Goal: Task Accomplishment & Management: Complete application form

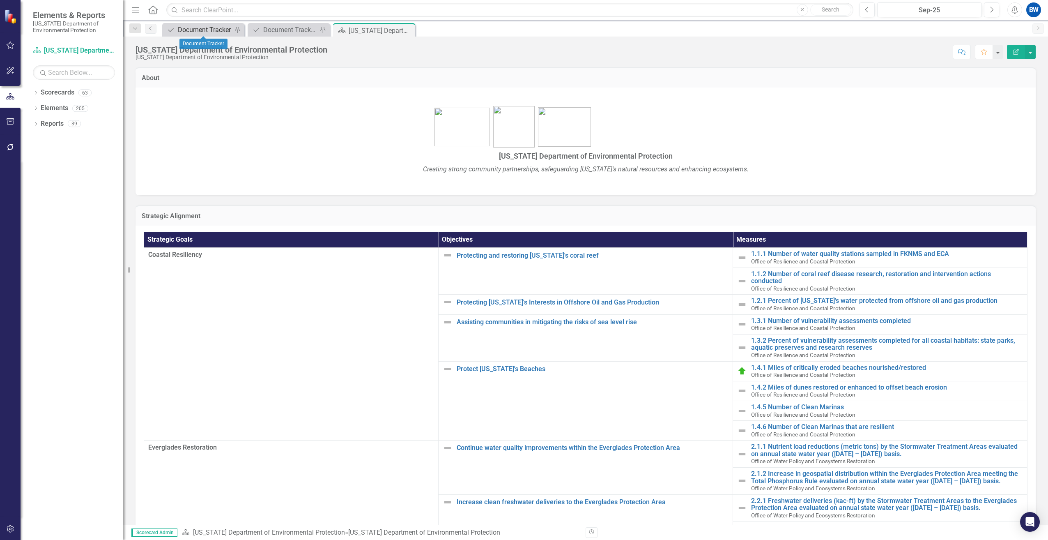
click at [195, 28] on div "Document Tracker" at bounding box center [205, 30] width 54 height 10
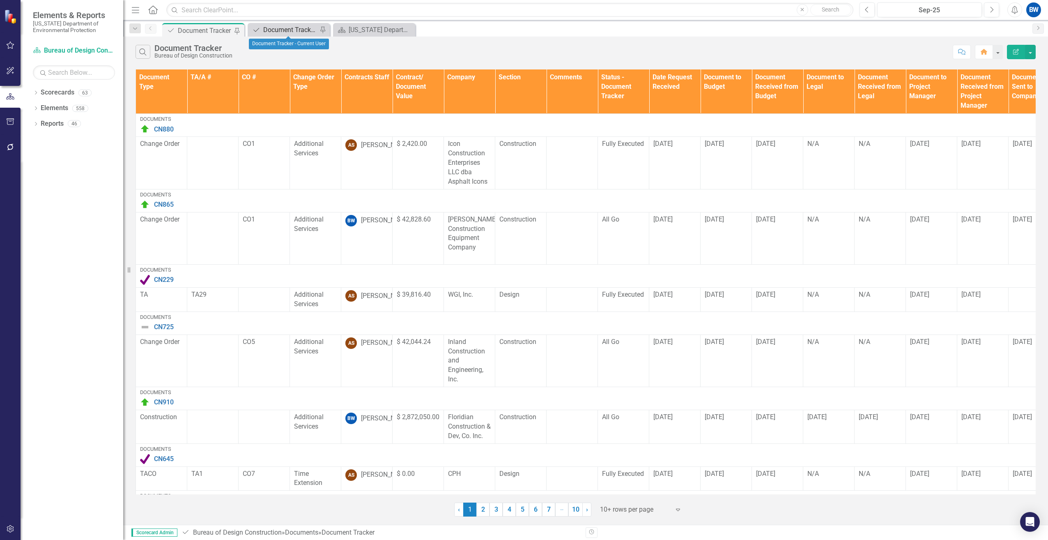
click at [288, 27] on div "Document Tracker - Current User" at bounding box center [290, 30] width 54 height 10
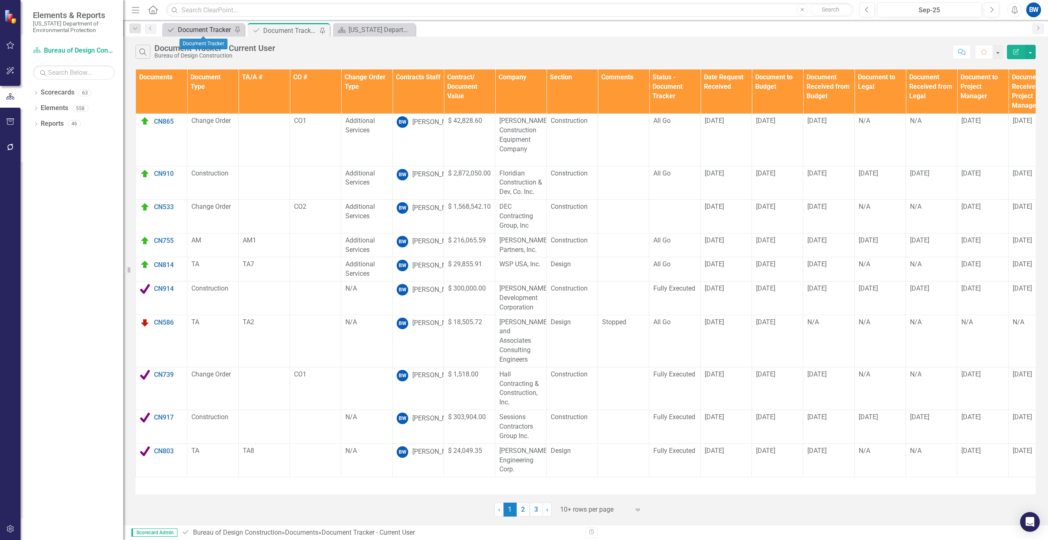
click at [209, 32] on div "Document Tracker" at bounding box center [205, 30] width 54 height 10
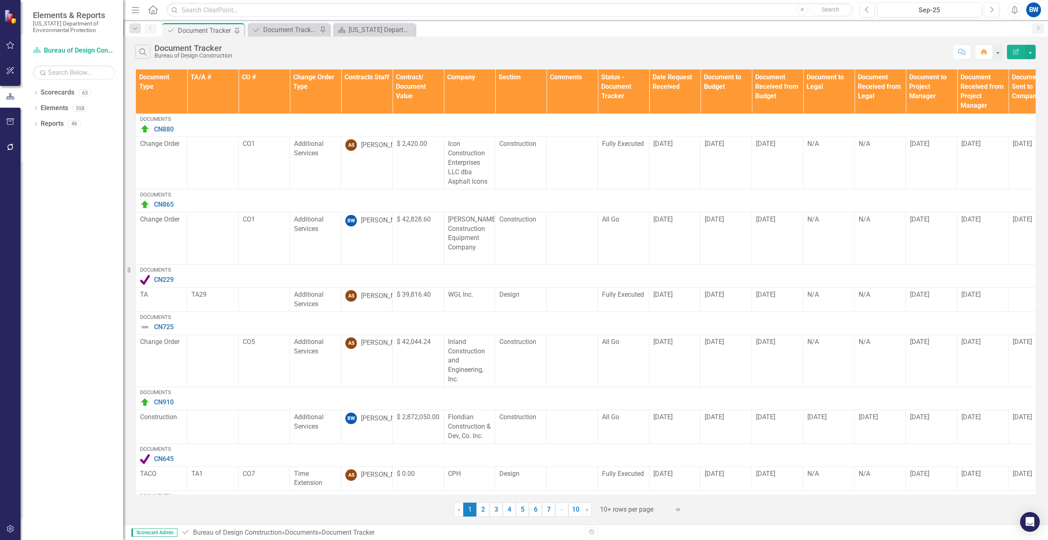
click at [370, 92] on th "Contracts Staff" at bounding box center [366, 91] width 51 height 44
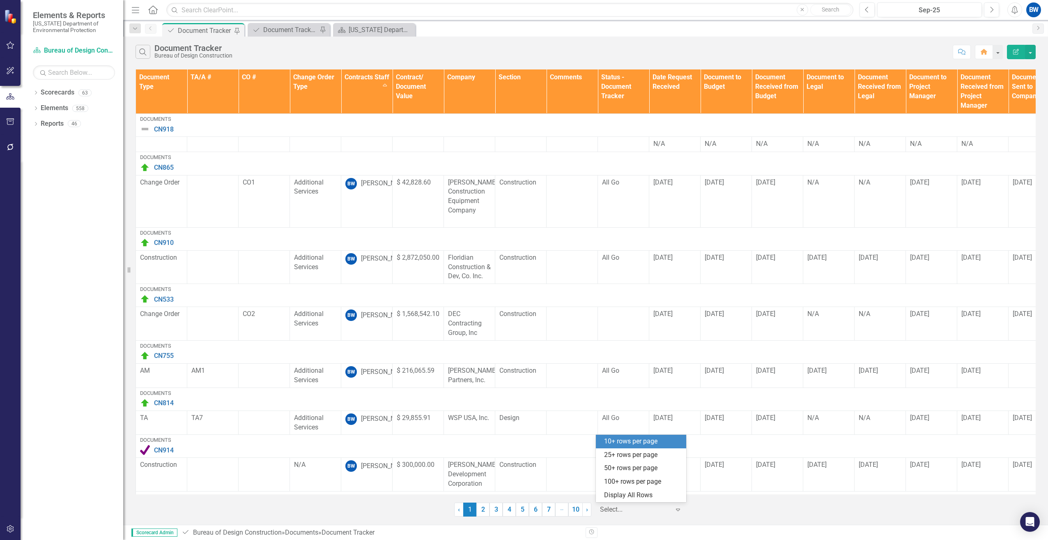
click at [641, 512] on div at bounding box center [635, 509] width 70 height 11
click at [628, 484] on div "100+ rows per page" at bounding box center [642, 481] width 77 height 9
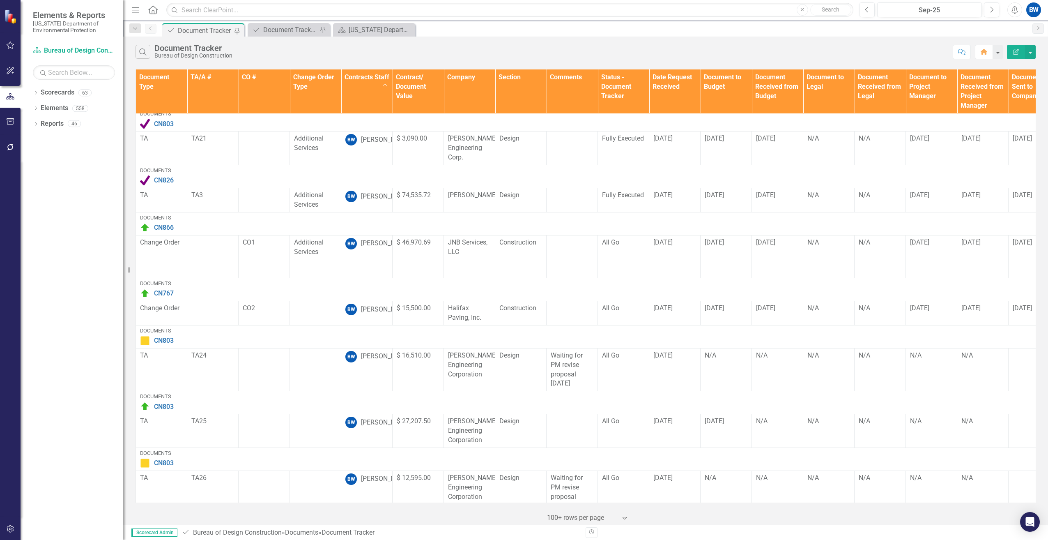
scroll to position [862, 0]
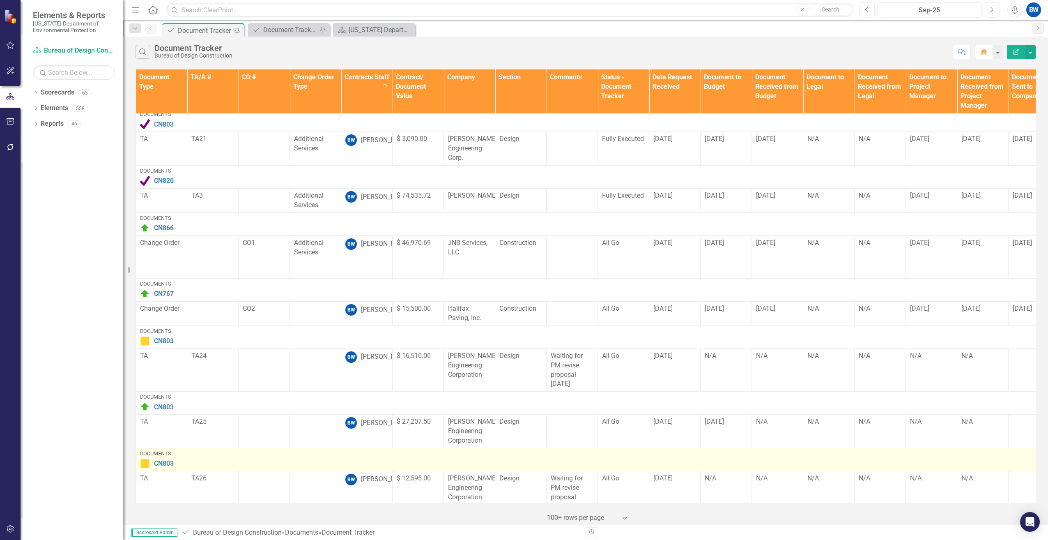
click at [145, 458] on img at bounding box center [145, 463] width 10 height 10
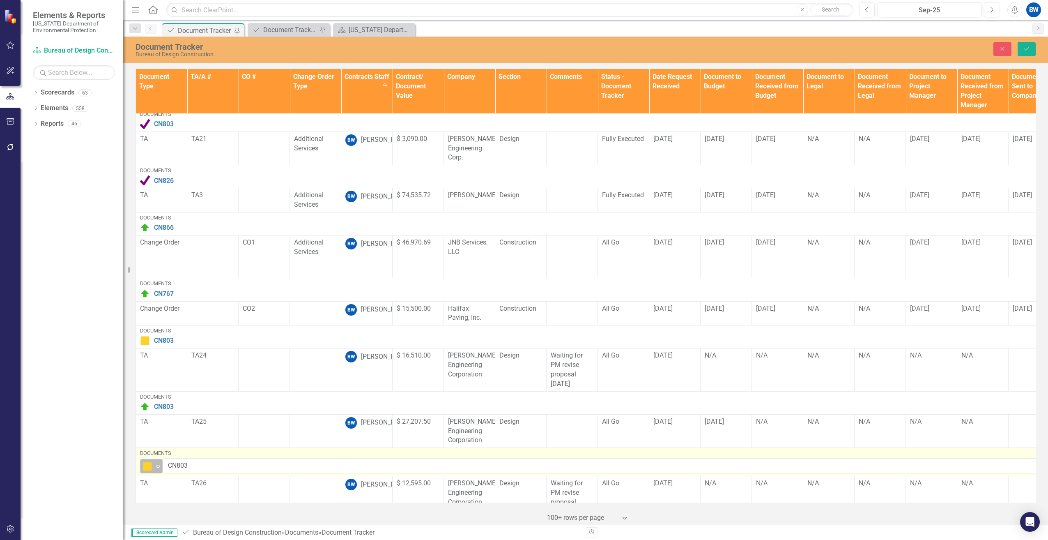
click at [156, 463] on icon "Expand" at bounding box center [158, 466] width 8 height 7
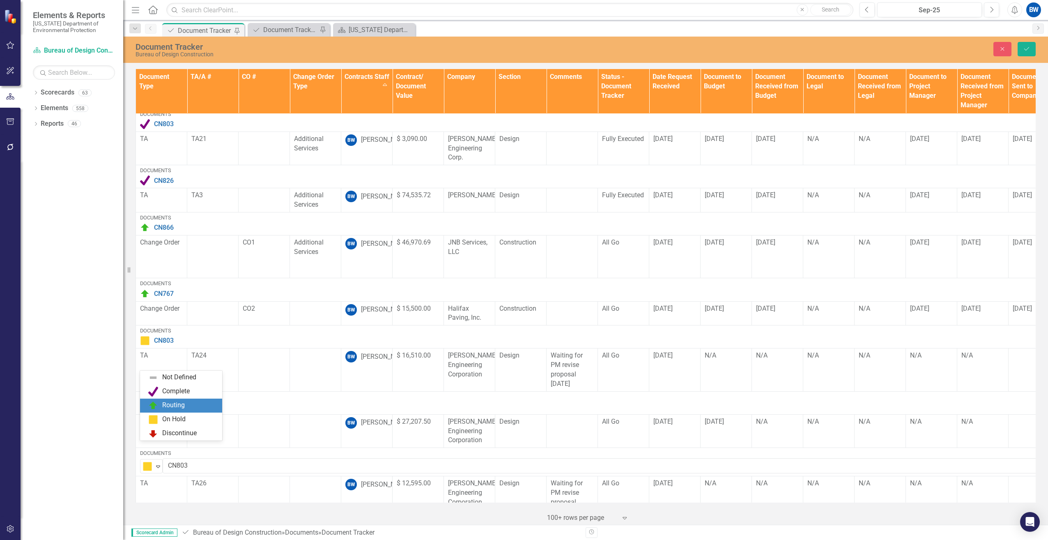
click at [156, 403] on img at bounding box center [153, 405] width 10 height 10
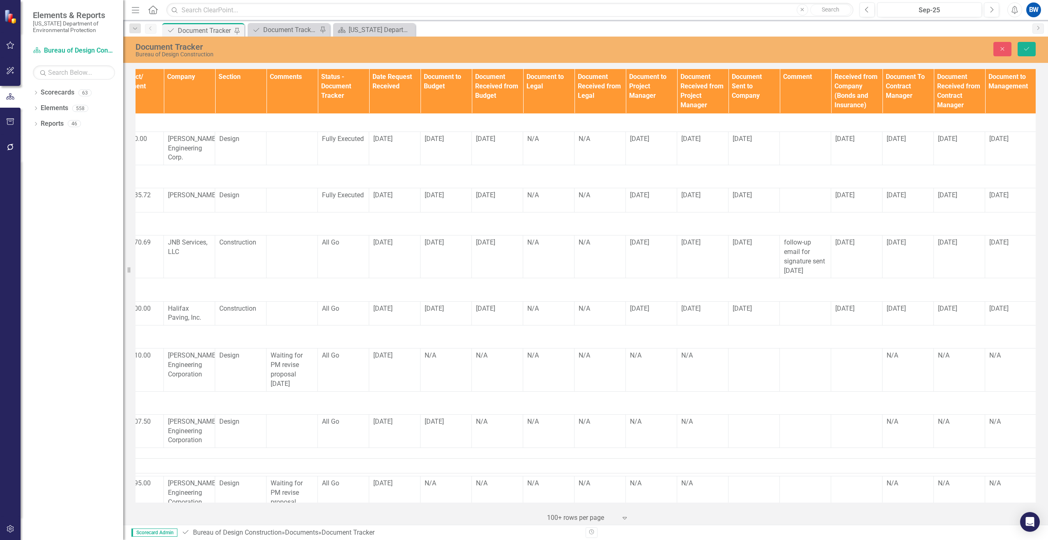
scroll to position [862, 281]
click at [427, 478] on div "N/A" at bounding box center [445, 482] width 43 height 9
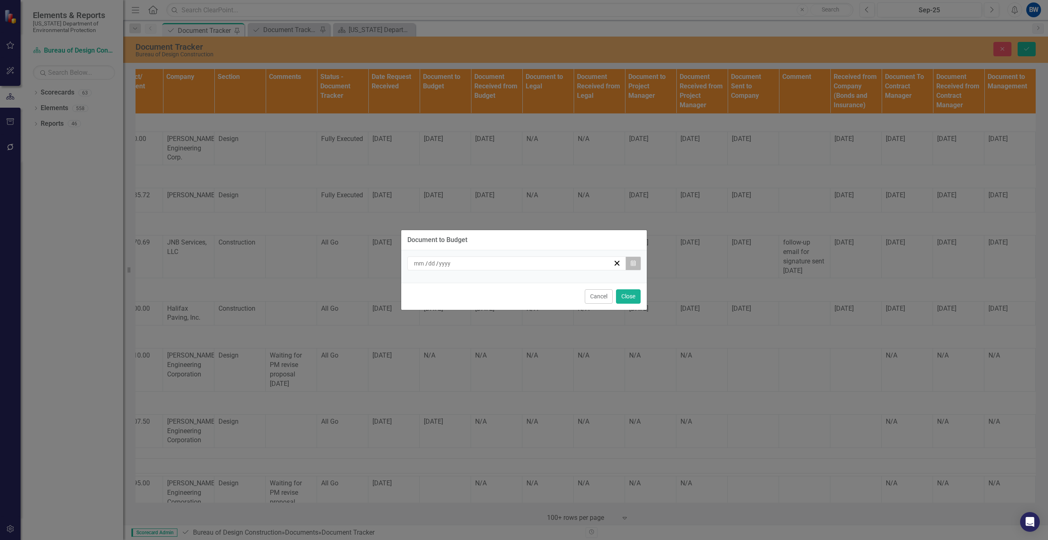
click at [635, 263] on icon "Calendar" at bounding box center [633, 263] width 5 height 6
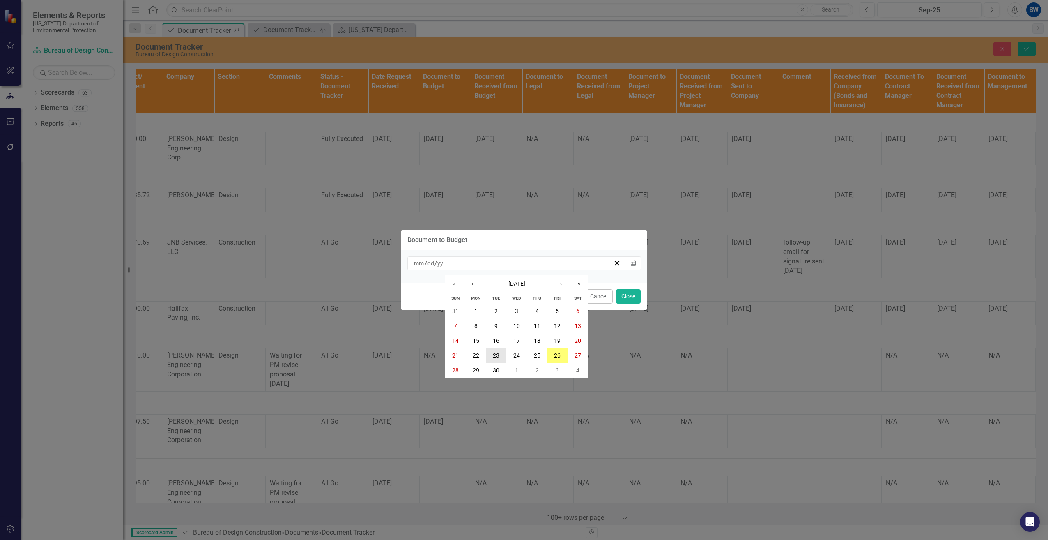
click at [495, 352] on abbr "23" at bounding box center [496, 355] width 7 height 7
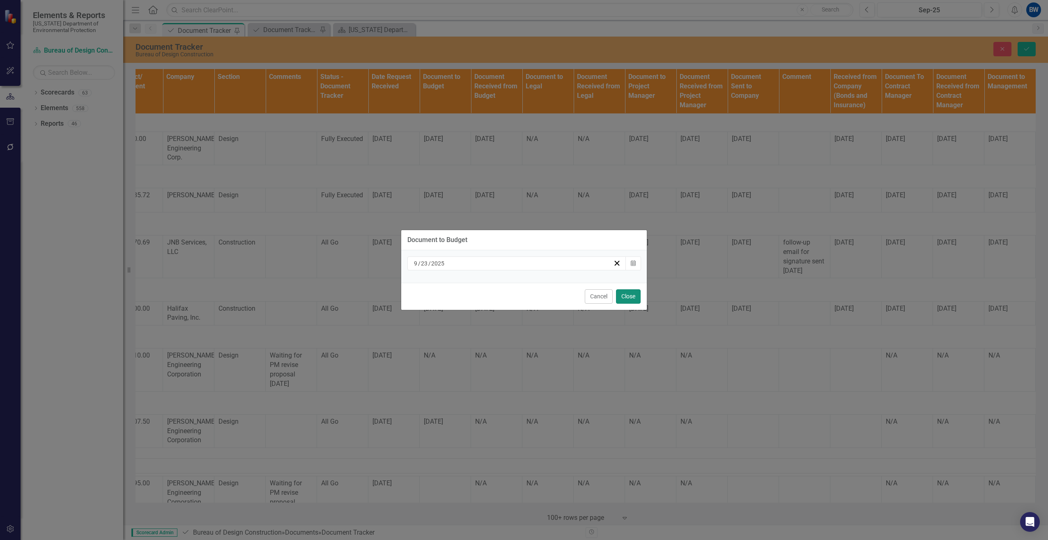
click at [624, 293] on button "Close" at bounding box center [628, 296] width 25 height 14
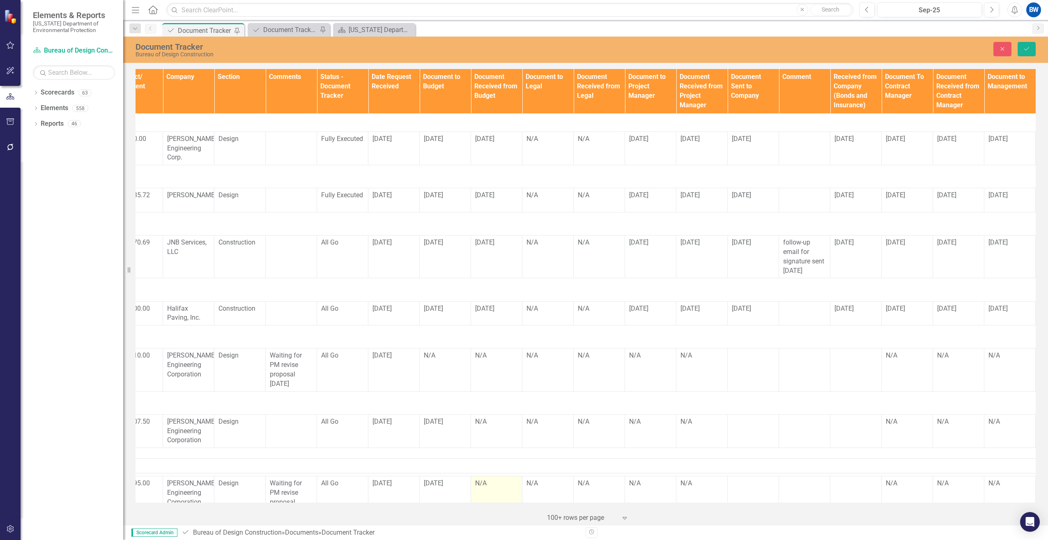
click at [479, 478] on div "N/A" at bounding box center [496, 482] width 43 height 9
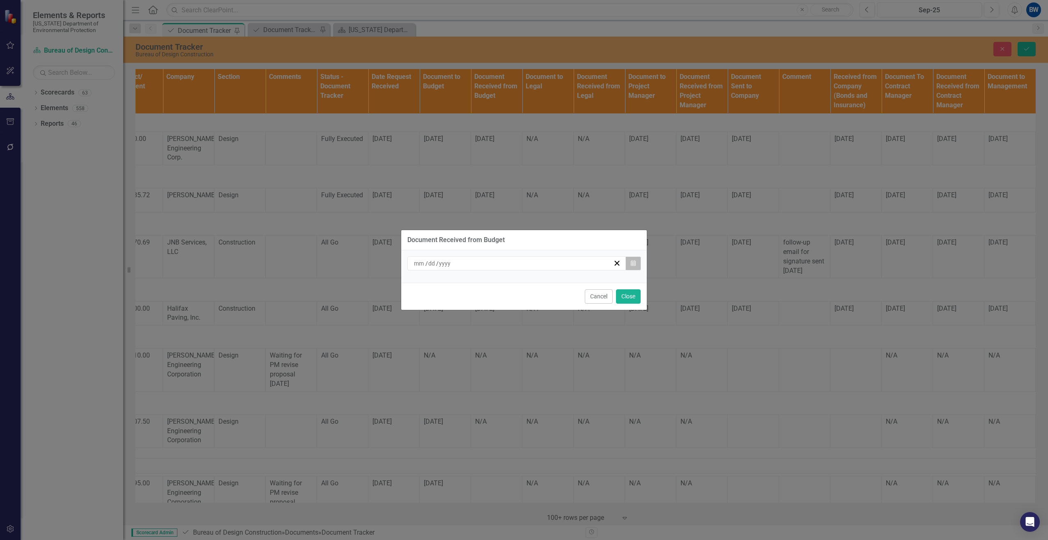
click at [635, 266] on button "Calendar" at bounding box center [633, 263] width 16 height 14
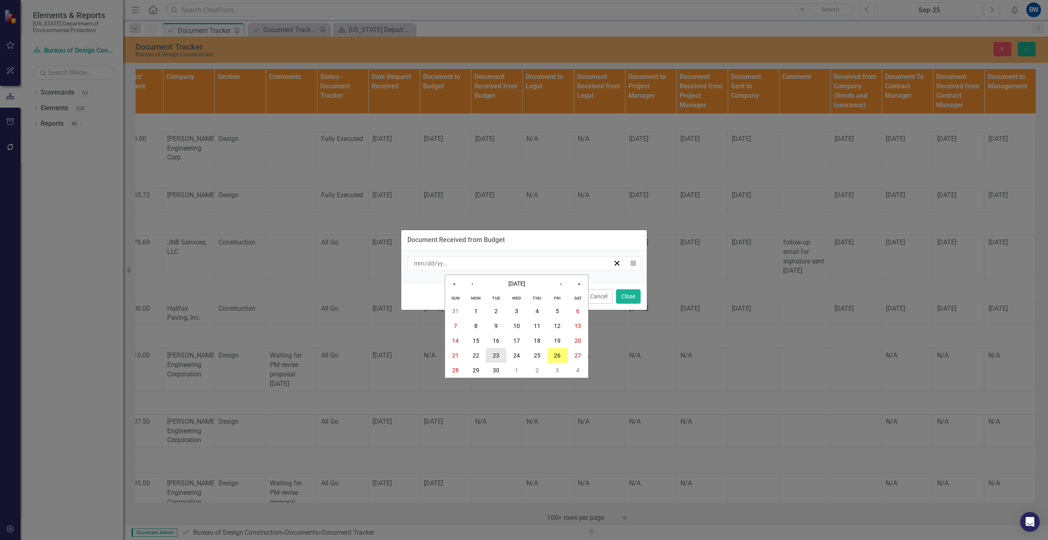
click at [500, 350] on button "23" at bounding box center [496, 355] width 21 height 15
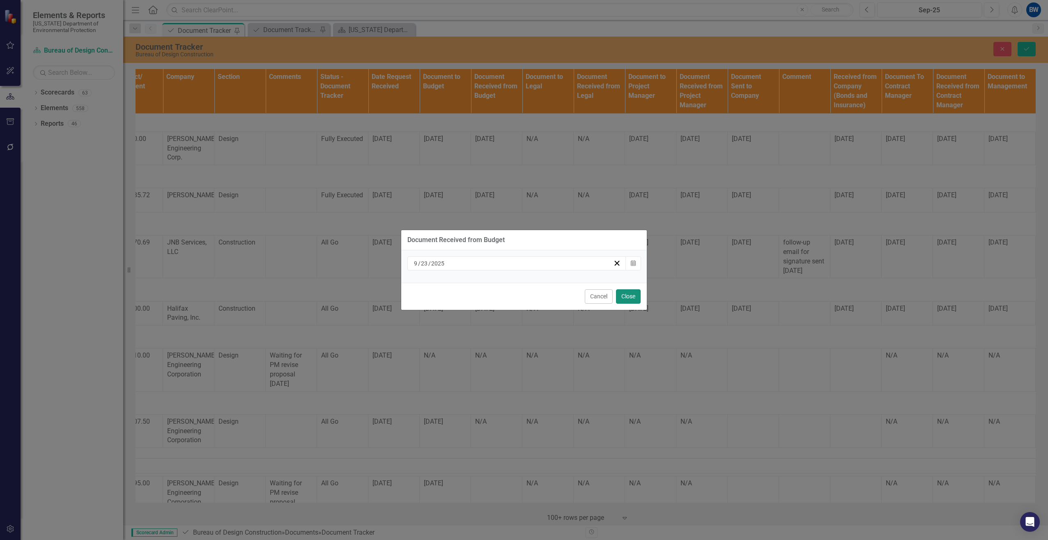
click at [622, 296] on button "Close" at bounding box center [628, 296] width 25 height 14
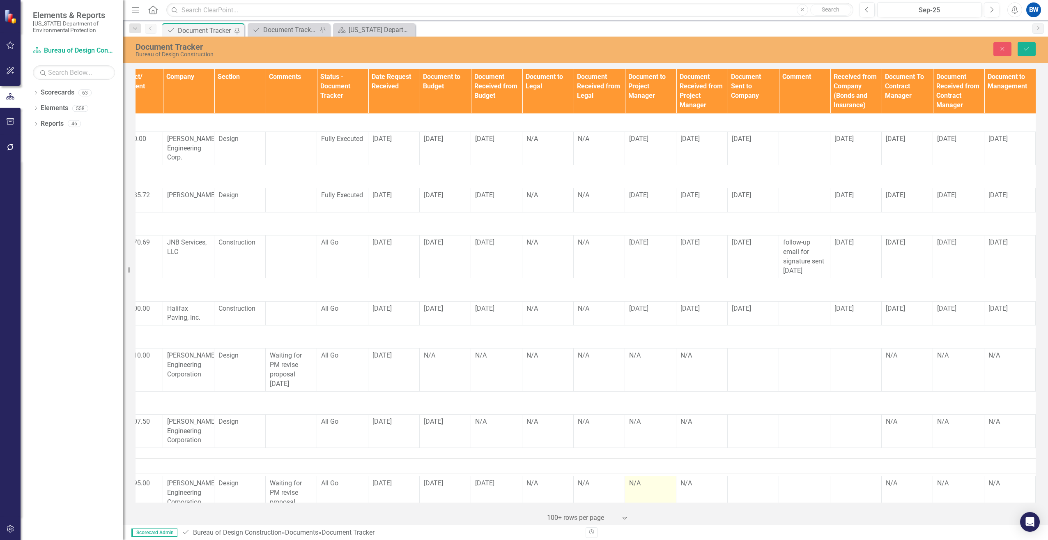
click at [643, 478] on div "N/A" at bounding box center [650, 482] width 43 height 9
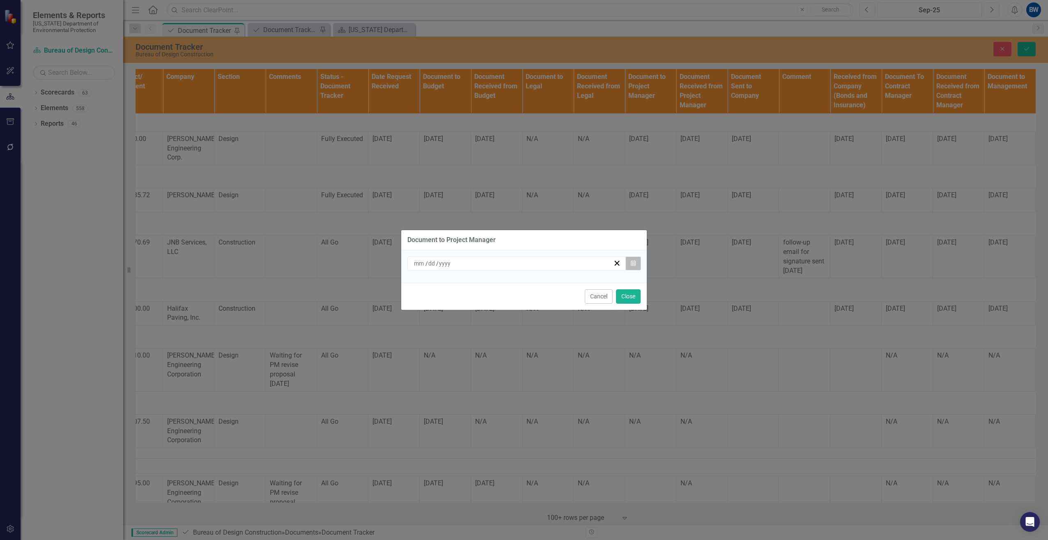
click at [636, 261] on button "Calendar" at bounding box center [633, 263] width 16 height 14
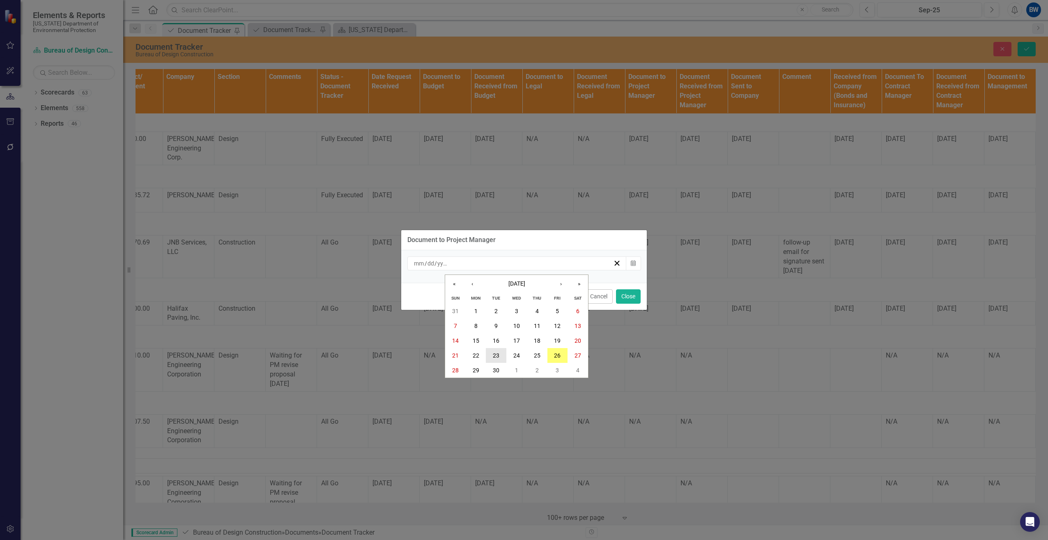
click at [499, 352] on abbr "23" at bounding box center [496, 355] width 7 height 7
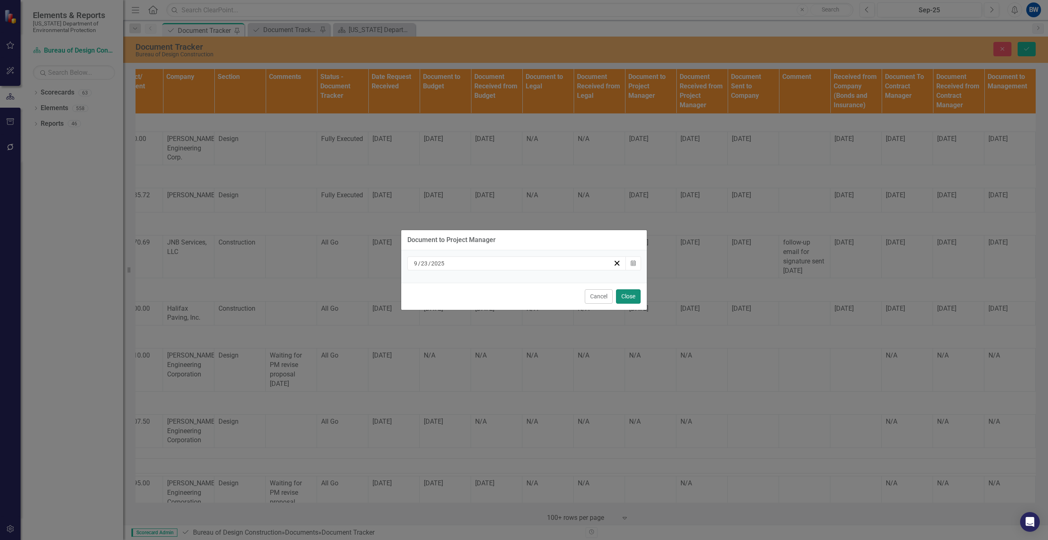
click at [623, 295] on button "Close" at bounding box center [628, 296] width 25 height 14
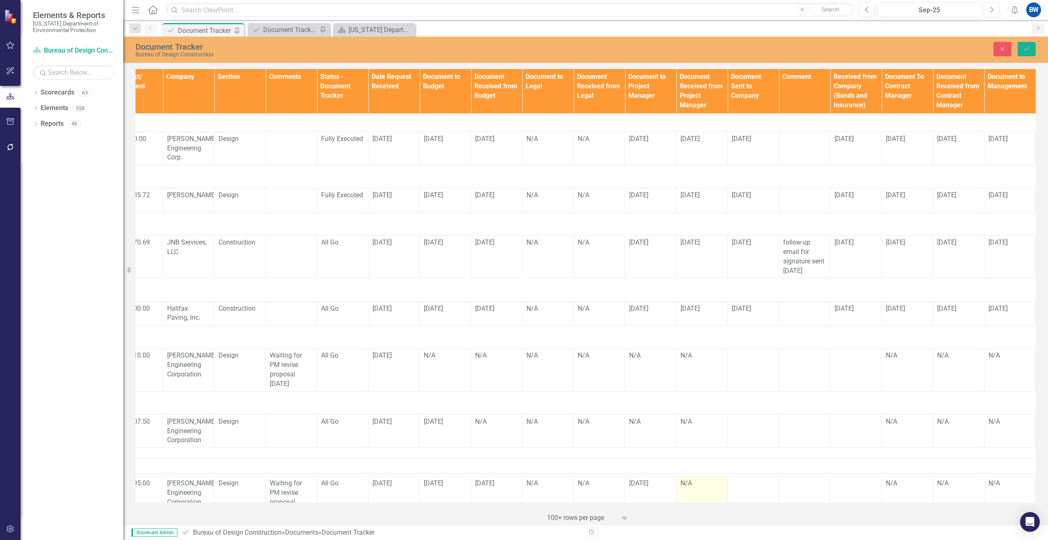
click at [689, 478] on div "N/A" at bounding box center [701, 482] width 43 height 9
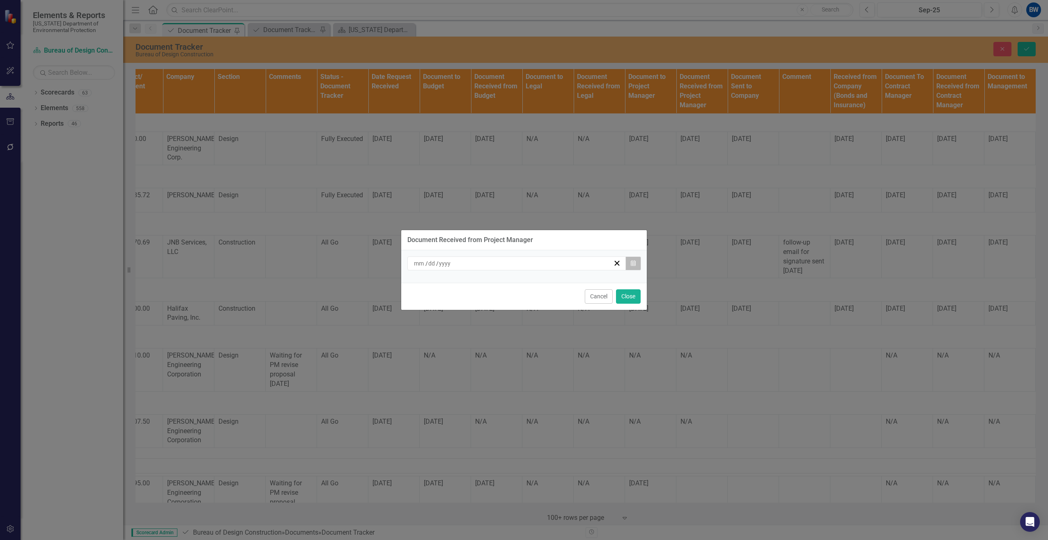
click at [630, 262] on button "Calendar" at bounding box center [633, 263] width 16 height 14
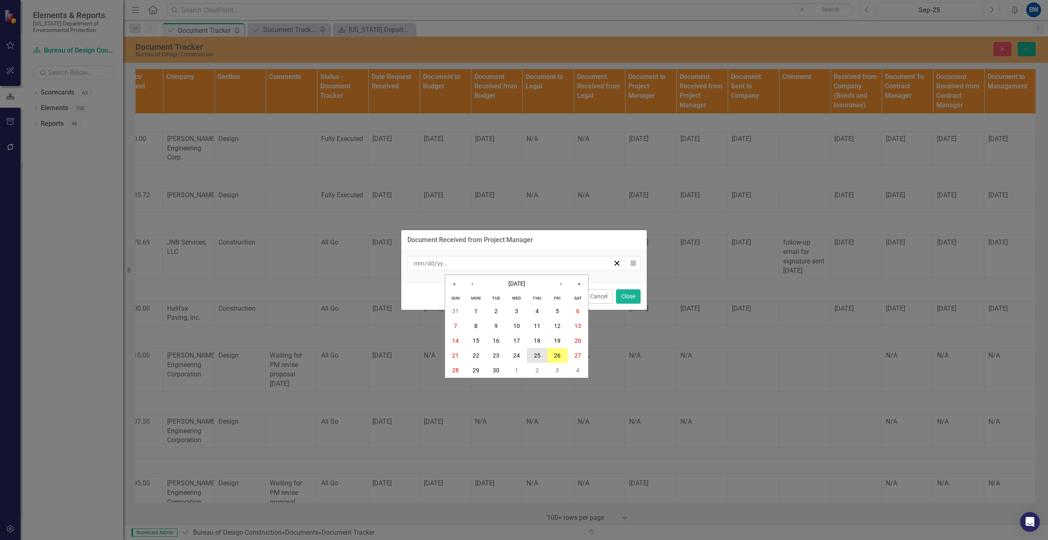
click at [538, 353] on abbr "25" at bounding box center [537, 355] width 7 height 7
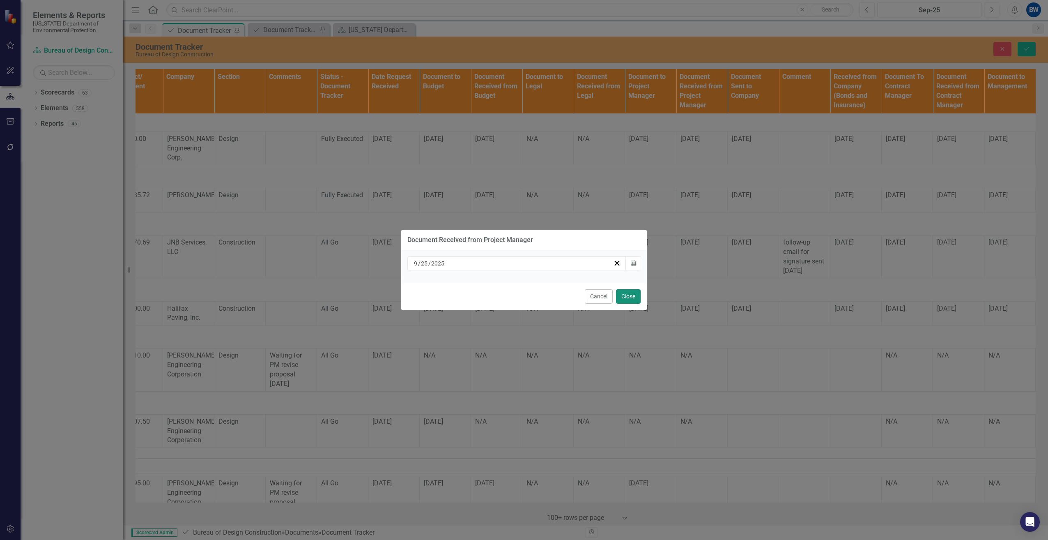
click at [623, 298] on button "Close" at bounding box center [628, 296] width 25 height 14
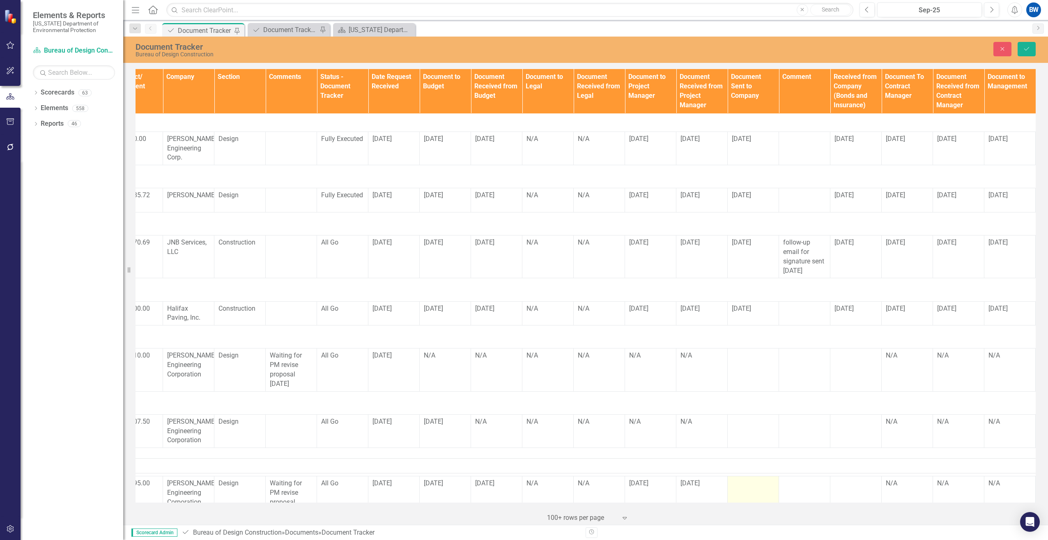
click at [743, 478] on div at bounding box center [753, 483] width 43 height 10
click at [743, 478] on input "text" at bounding box center [753, 485] width 43 height 15
type input "[DATE]"
click at [852, 478] on div at bounding box center [855, 483] width 43 height 10
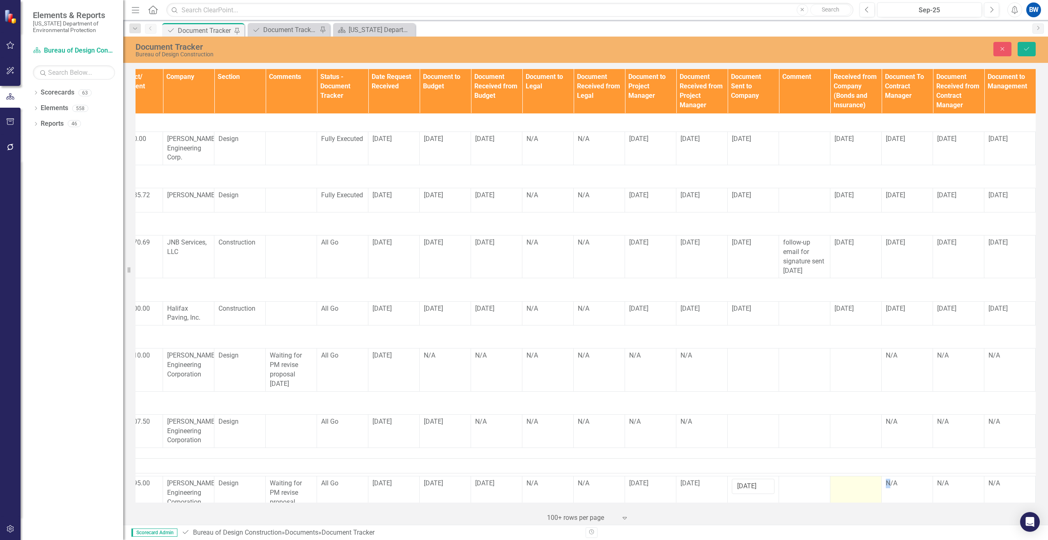
click at [852, 478] on div at bounding box center [855, 483] width 43 height 10
drag, startPoint x: 852, startPoint y: 469, endPoint x: 848, endPoint y: 465, distance: 5.2
click at [848, 478] on input "text" at bounding box center [855, 485] width 43 height 15
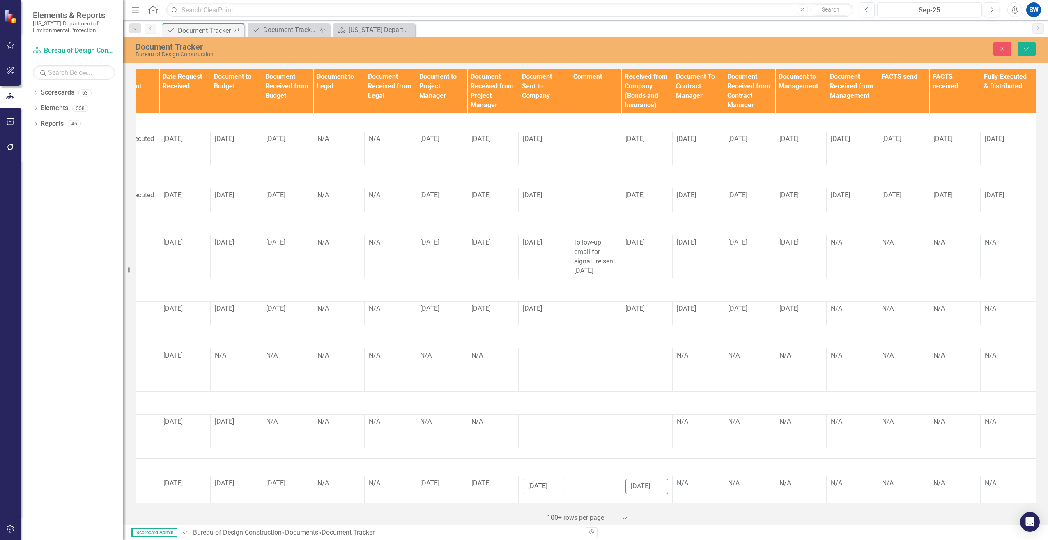
scroll to position [862, 500]
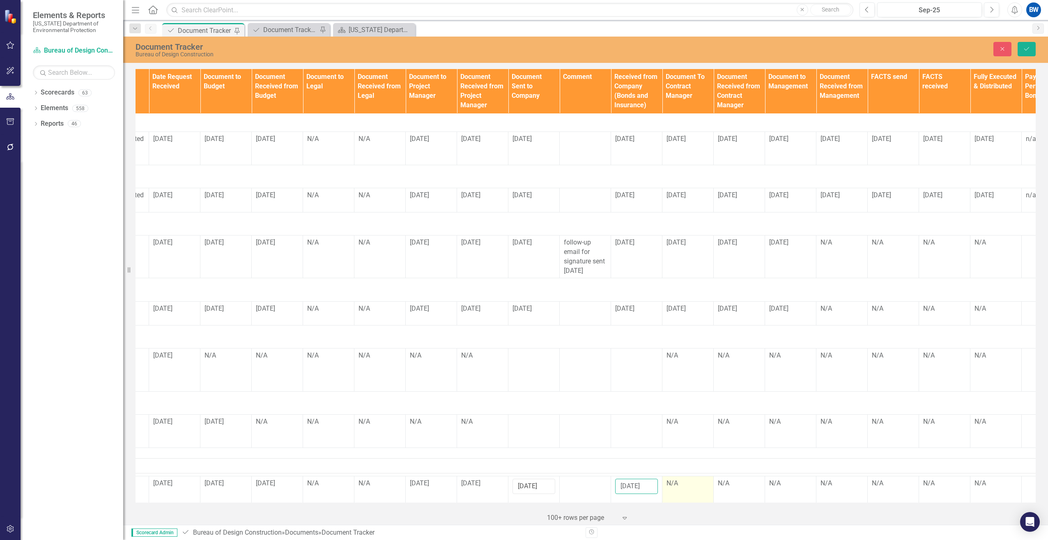
type input "[DATE]"
click at [680, 478] on div "N/A" at bounding box center [687, 482] width 43 height 9
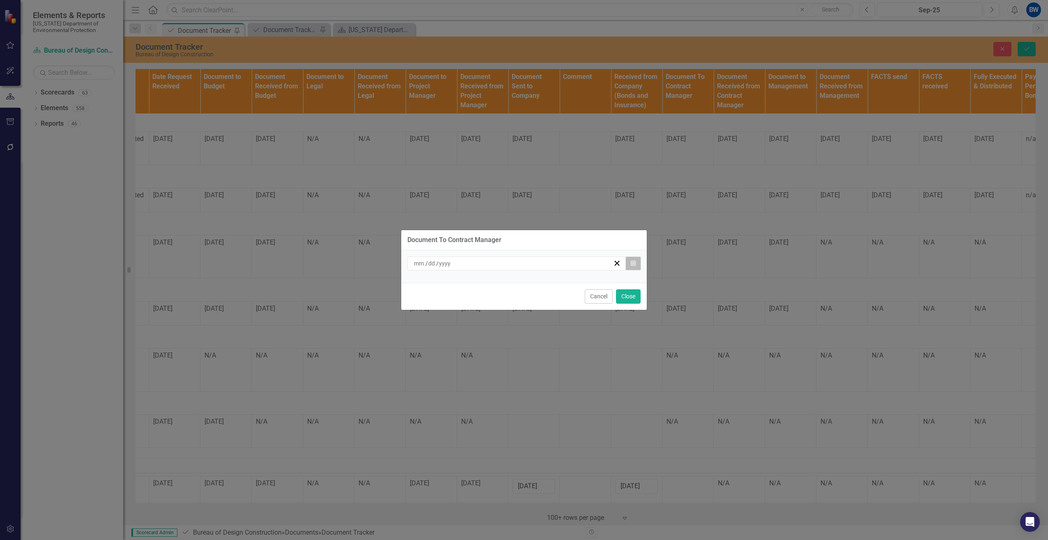
click at [632, 263] on icon "button" at bounding box center [633, 263] width 5 height 6
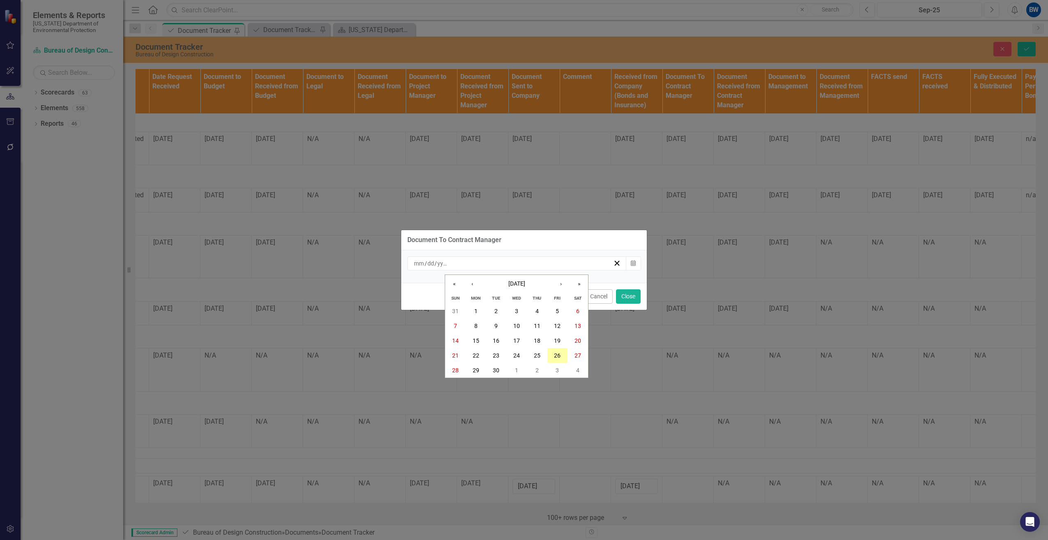
click at [555, 353] on abbr "26" at bounding box center [557, 355] width 7 height 7
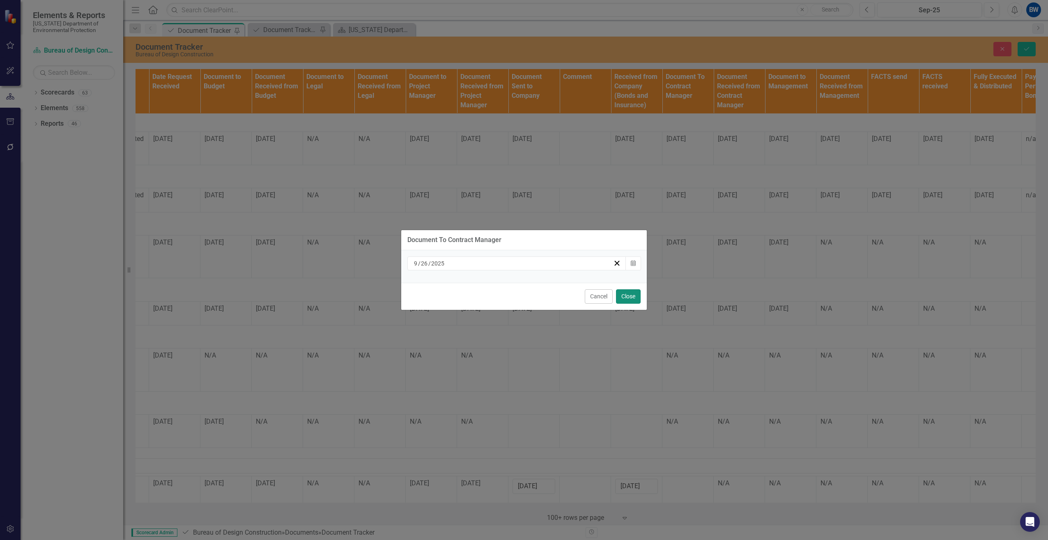
click at [622, 296] on button "Close" at bounding box center [628, 296] width 25 height 14
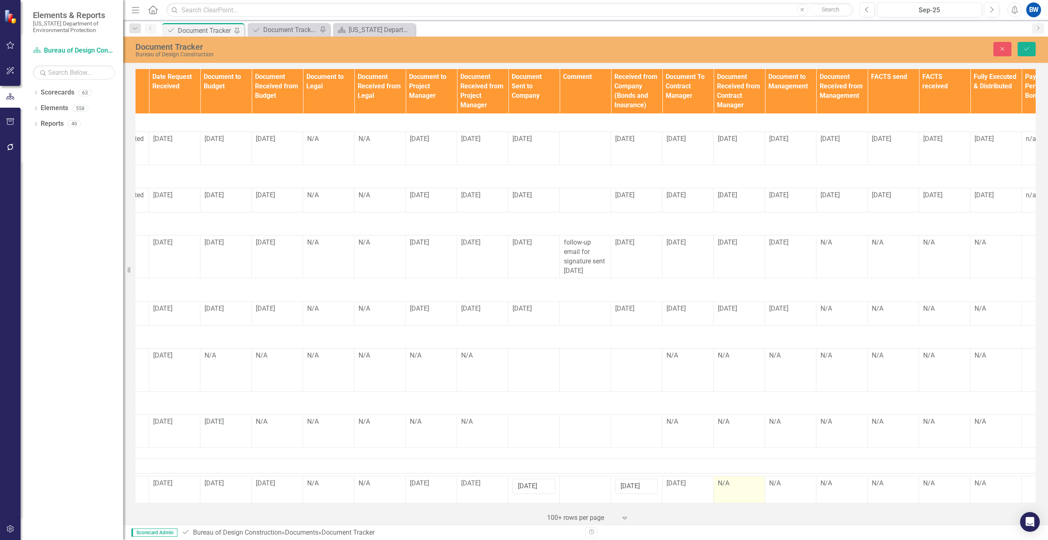
click at [730, 478] on div "N/A" at bounding box center [739, 482] width 43 height 9
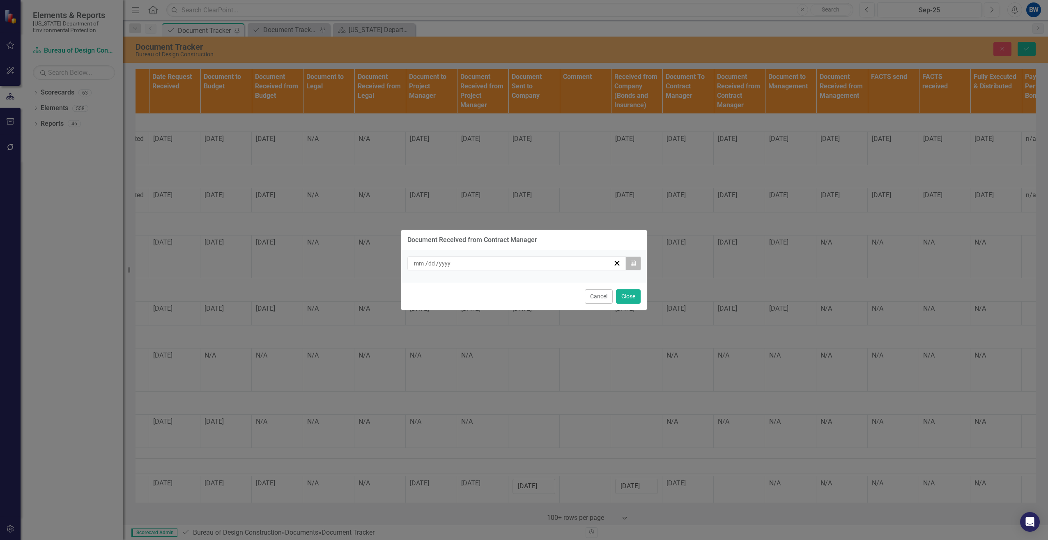
click at [636, 263] on button "Calendar" at bounding box center [633, 263] width 16 height 14
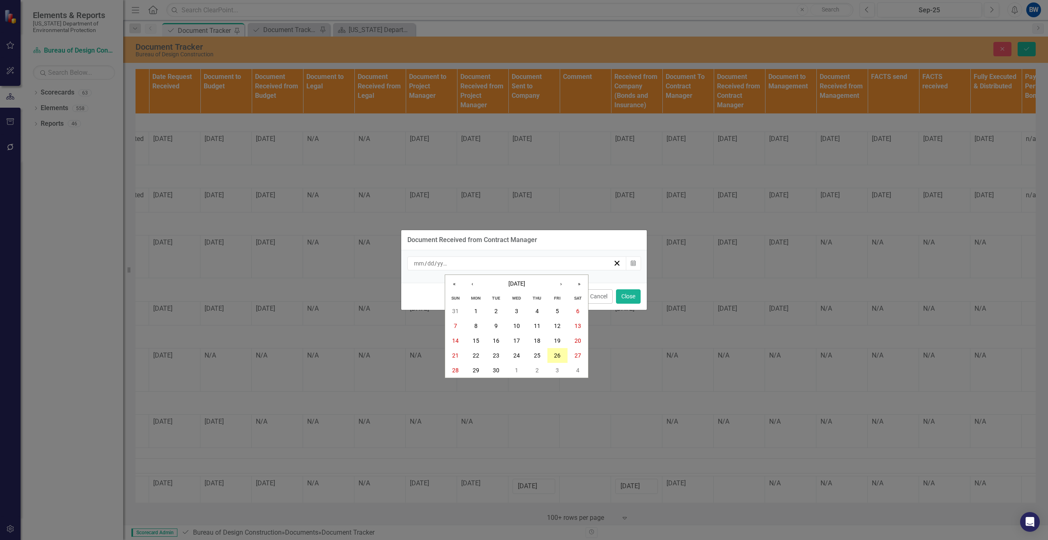
click at [558, 353] on abbr "26" at bounding box center [557, 355] width 7 height 7
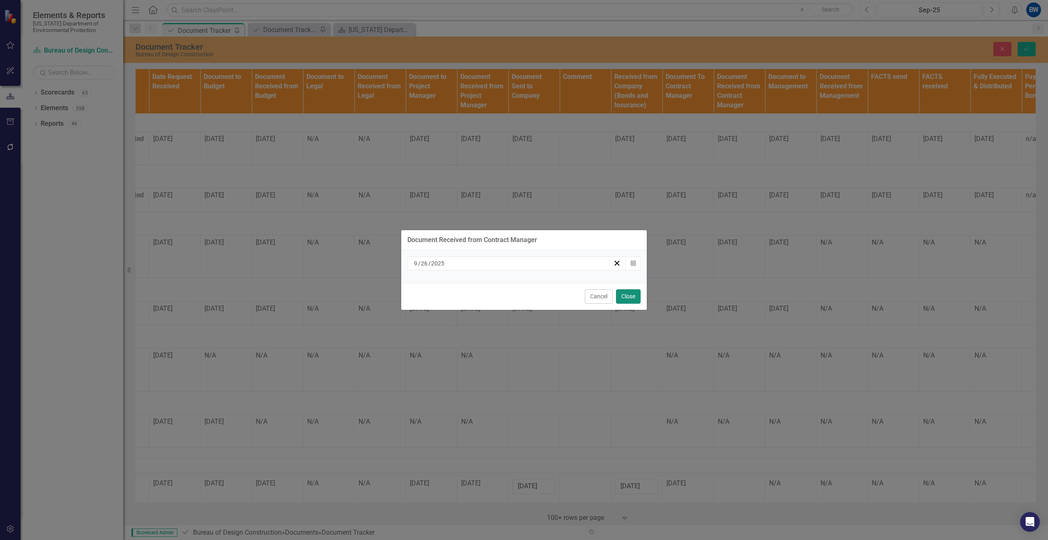
click at [634, 299] on button "Close" at bounding box center [628, 296] width 25 height 14
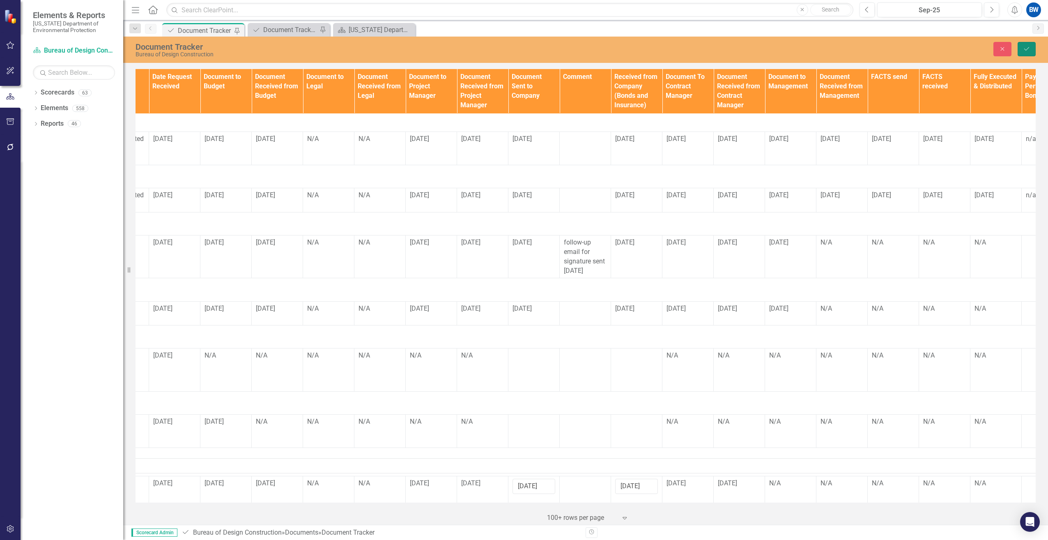
click at [1023, 48] on icon "Save" at bounding box center [1026, 49] width 7 height 6
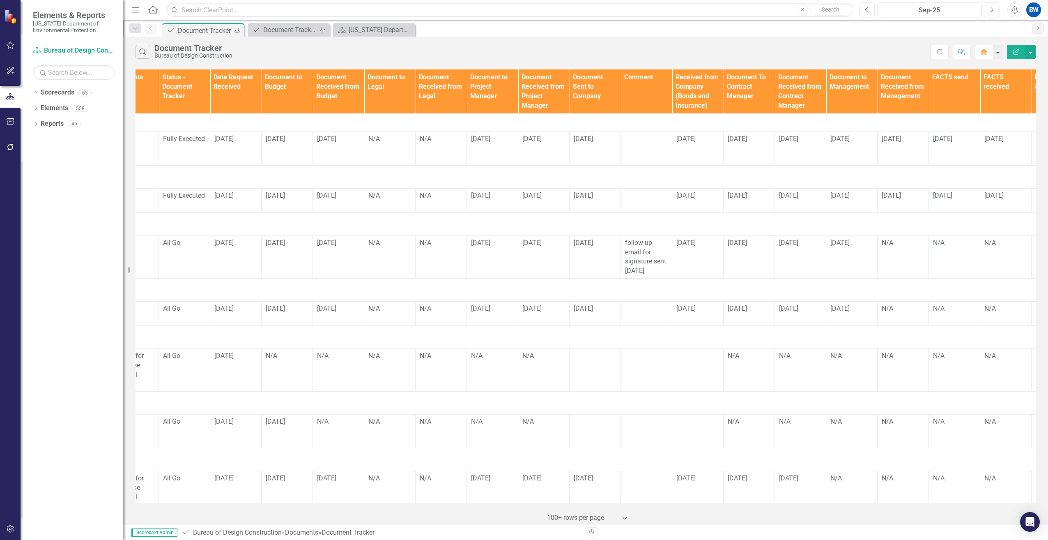
scroll to position [862, 449]
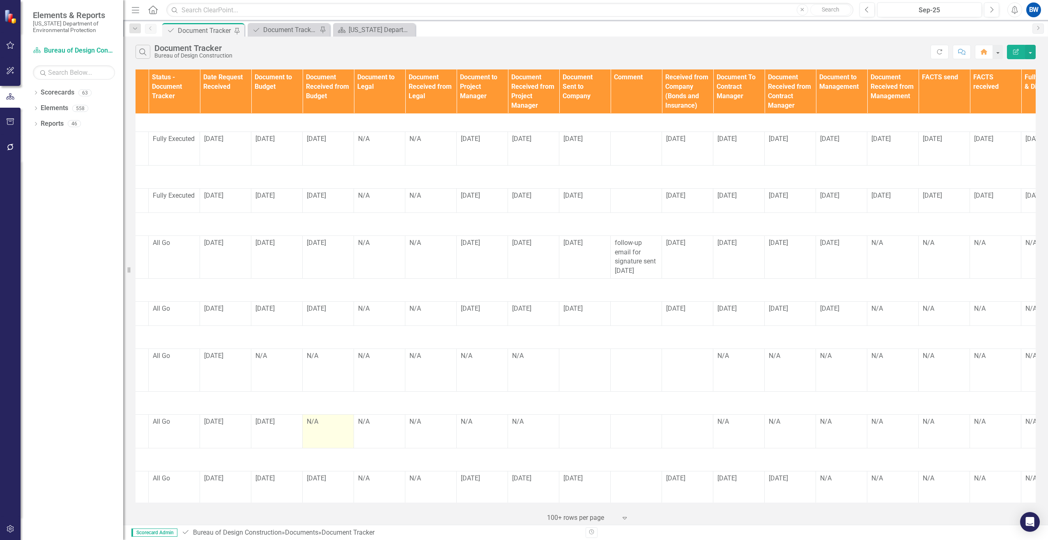
click at [318, 417] on div "N/A" at bounding box center [328, 421] width 43 height 9
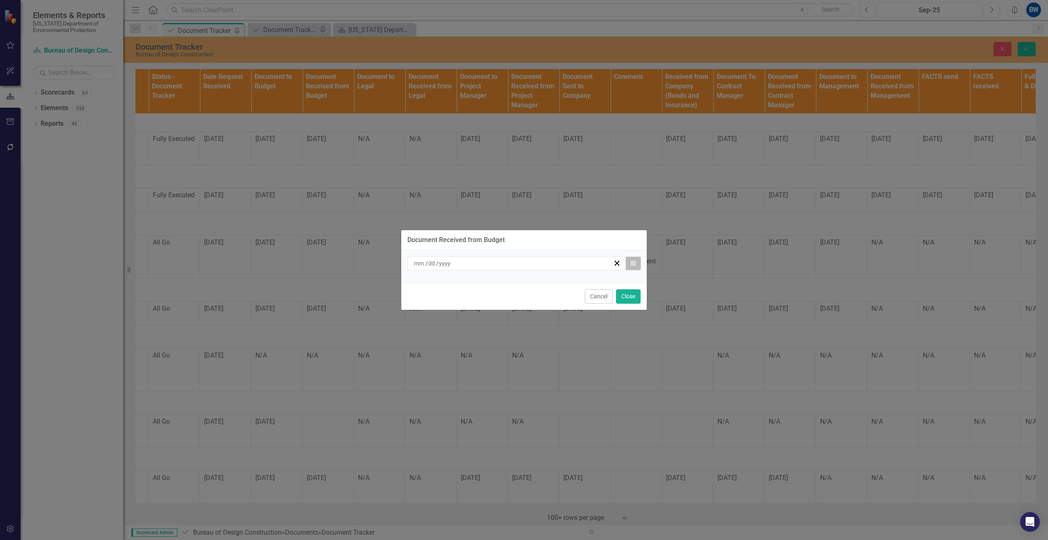
click at [636, 267] on button "Calendar" at bounding box center [633, 263] width 16 height 14
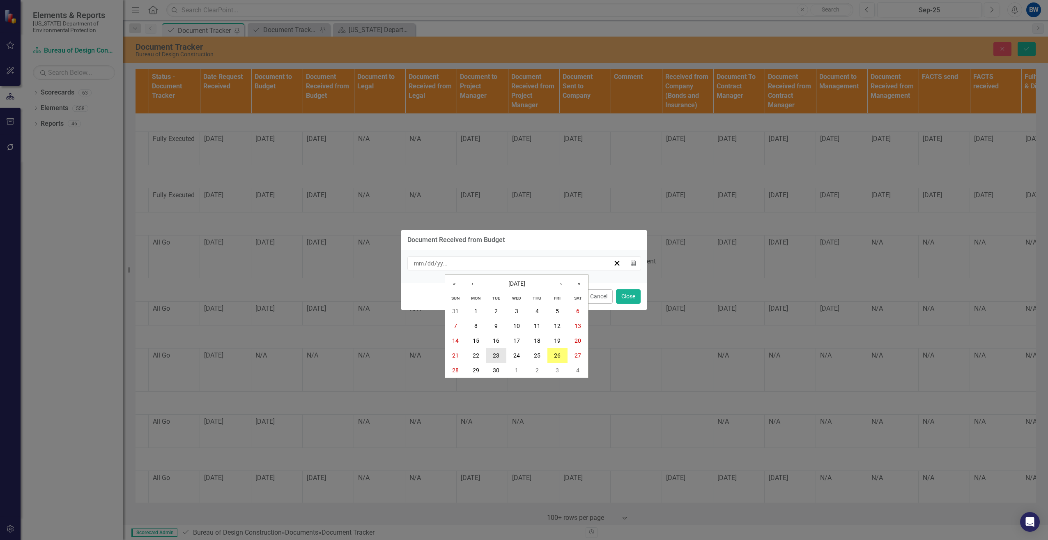
click at [494, 353] on abbr "23" at bounding box center [496, 355] width 7 height 7
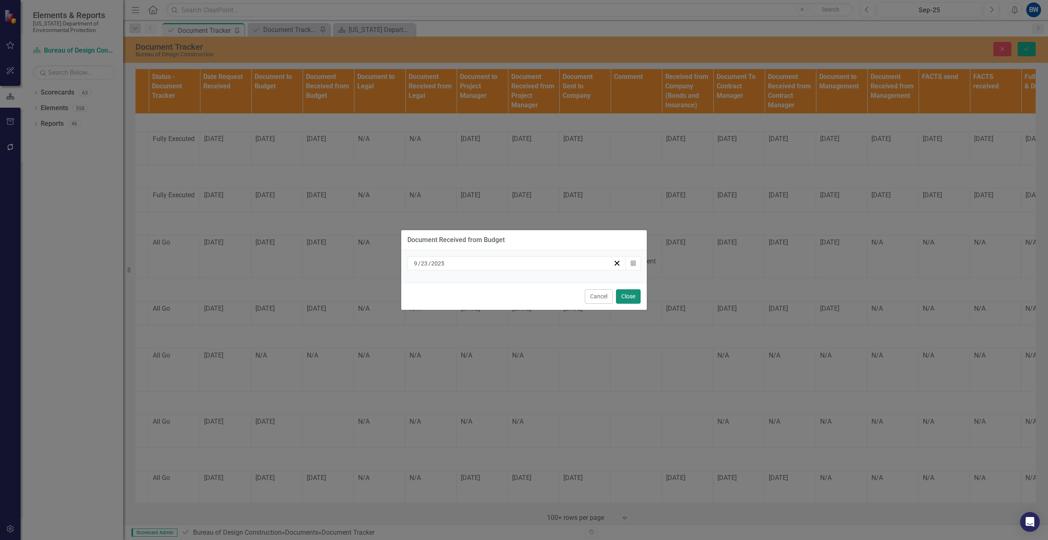
click at [631, 297] on button "Close" at bounding box center [628, 296] width 25 height 14
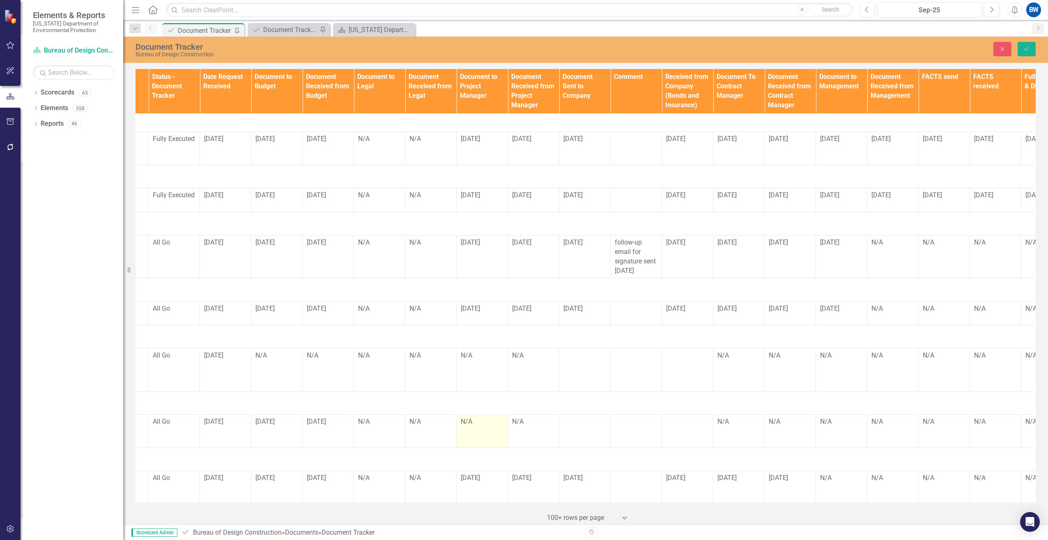
click at [480, 417] on div "N/A" at bounding box center [482, 421] width 43 height 9
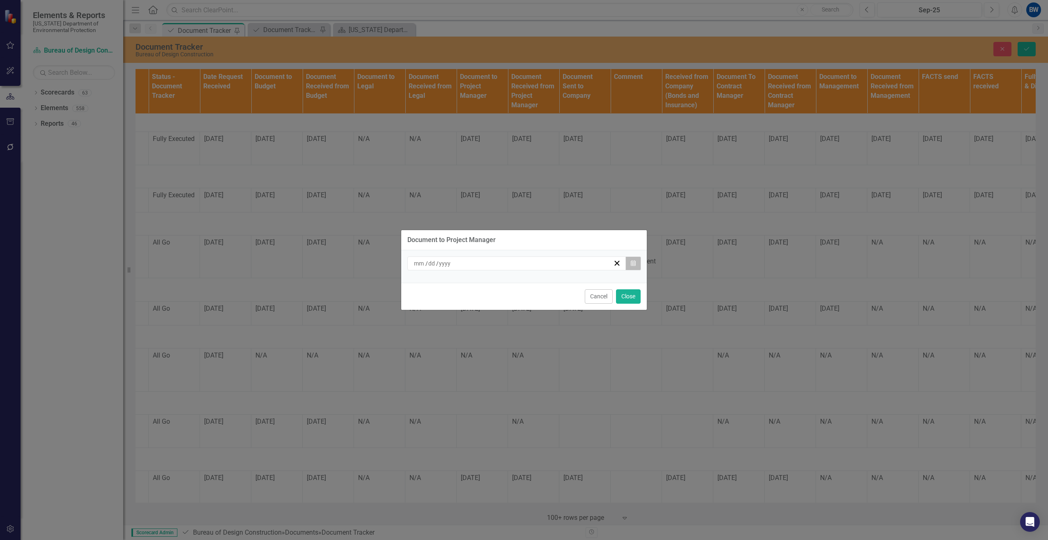
click at [629, 259] on button "Calendar" at bounding box center [633, 263] width 16 height 14
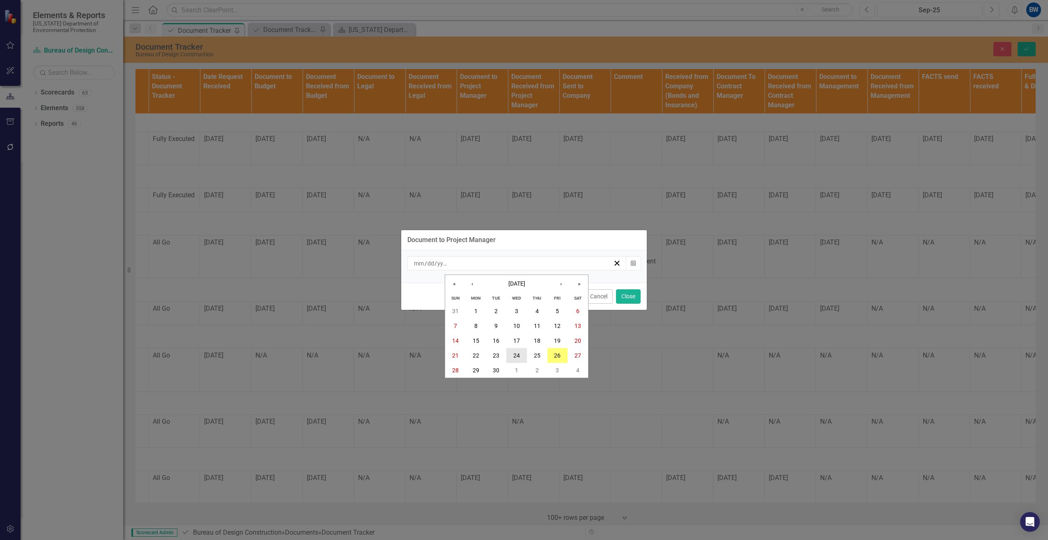
click at [519, 351] on button "24" at bounding box center [516, 355] width 21 height 15
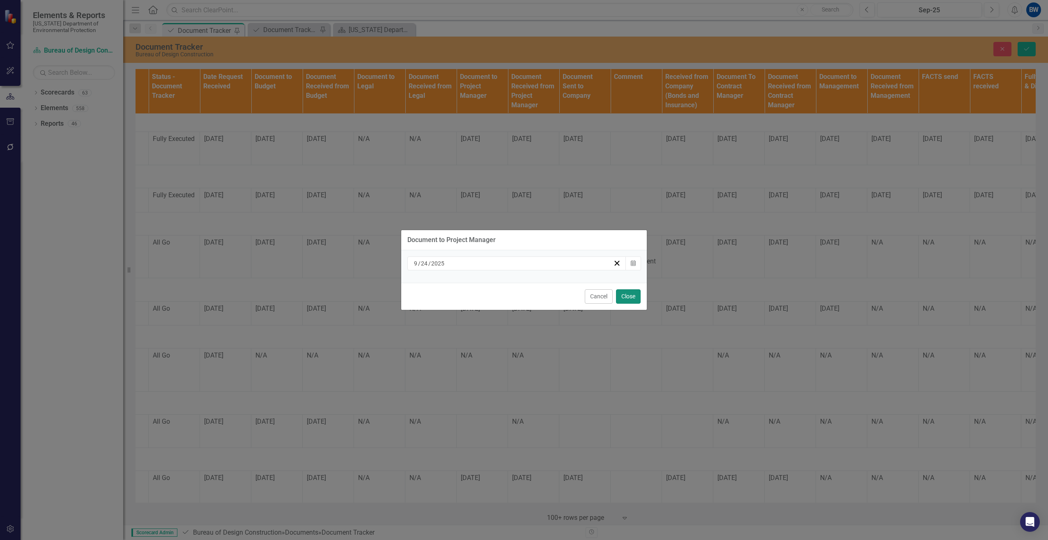
click at [620, 292] on button "Close" at bounding box center [628, 296] width 25 height 14
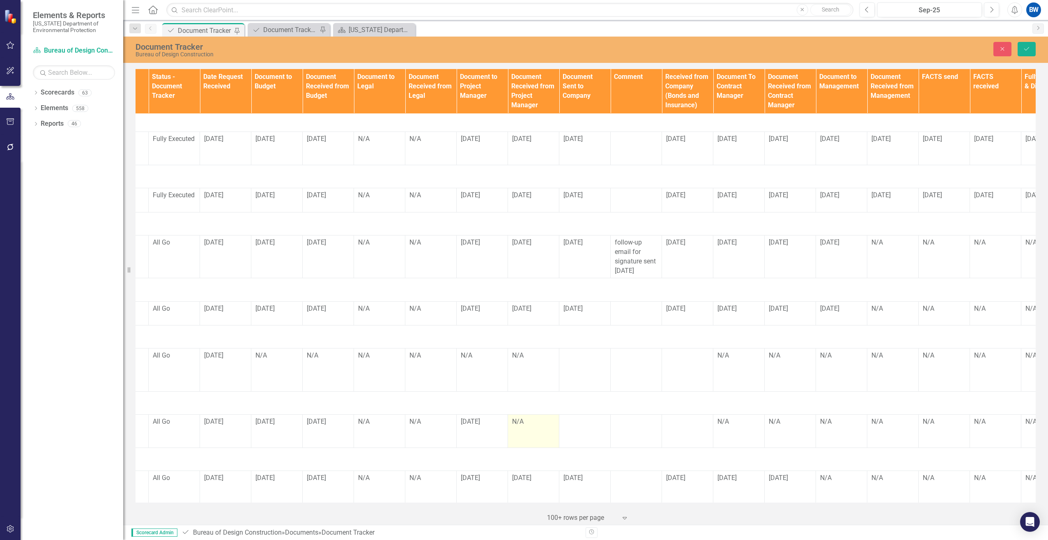
click at [531, 417] on div "N/A" at bounding box center [533, 421] width 43 height 9
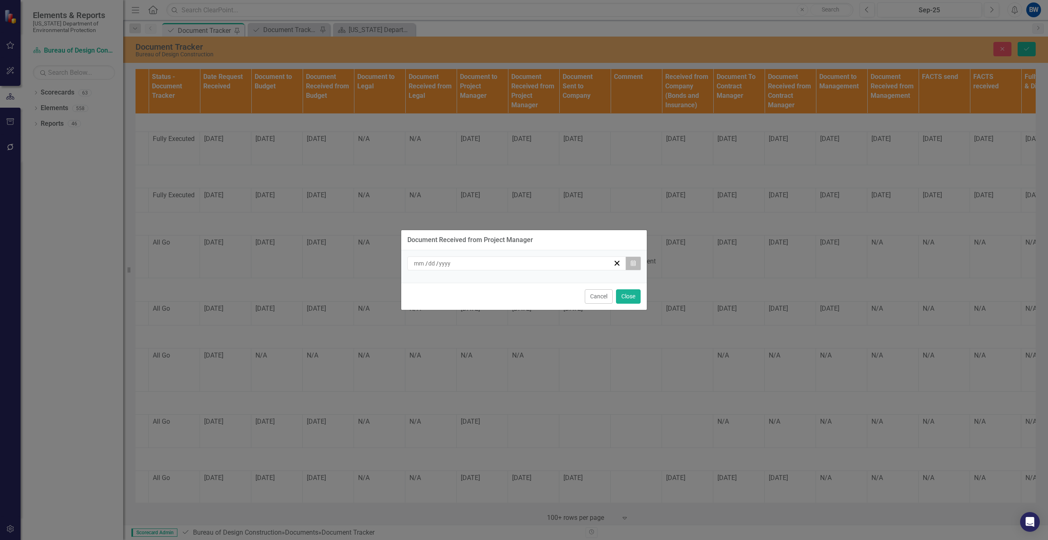
click at [634, 268] on button "Calendar" at bounding box center [633, 263] width 16 height 14
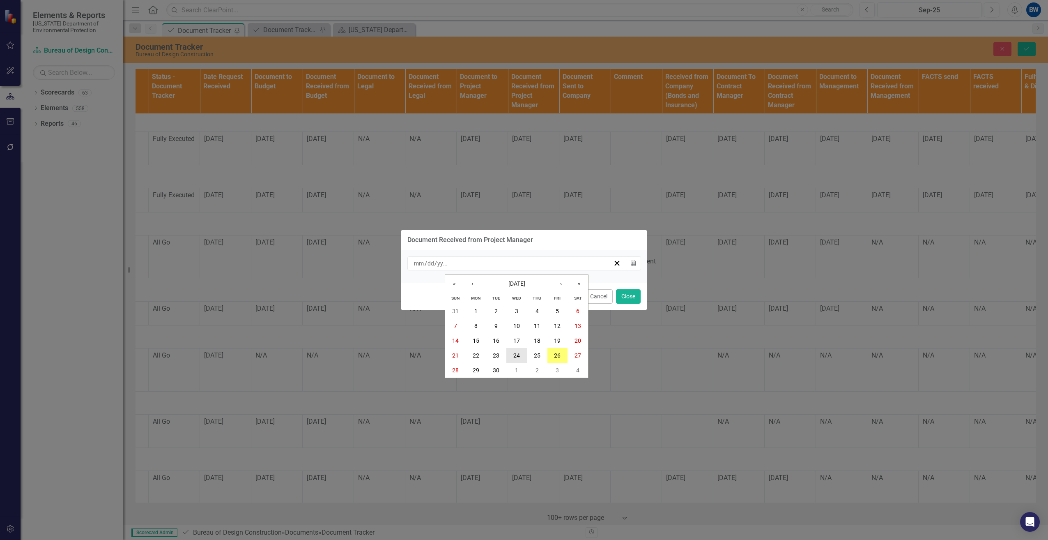
click at [519, 354] on abbr "24" at bounding box center [516, 355] width 7 height 7
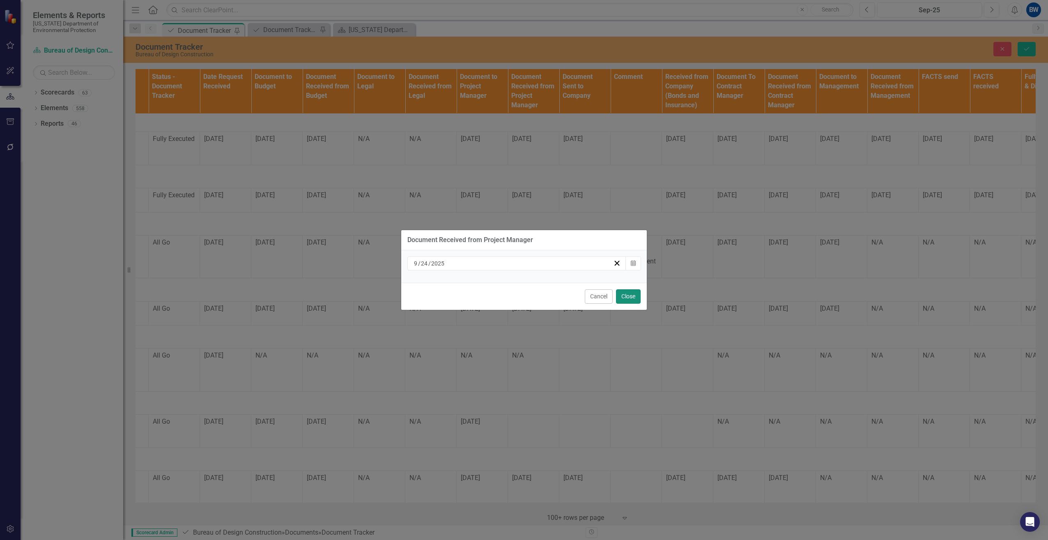
click at [623, 296] on button "Close" at bounding box center [628, 296] width 25 height 14
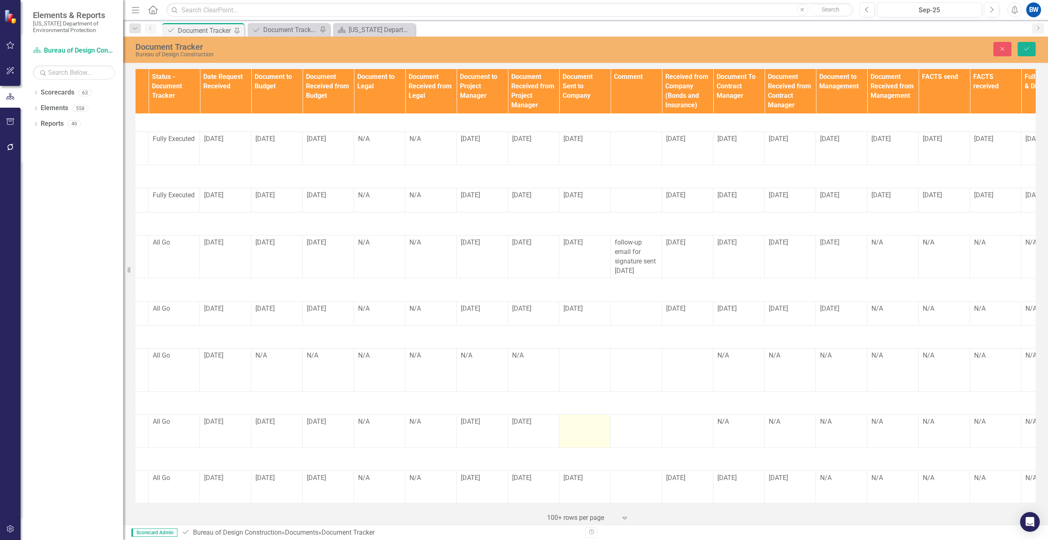
click at [572, 417] on div at bounding box center [584, 422] width 43 height 10
click at [572, 417] on input "text" at bounding box center [584, 424] width 43 height 15
type input "[DATE]"
click at [676, 417] on div at bounding box center [687, 422] width 43 height 10
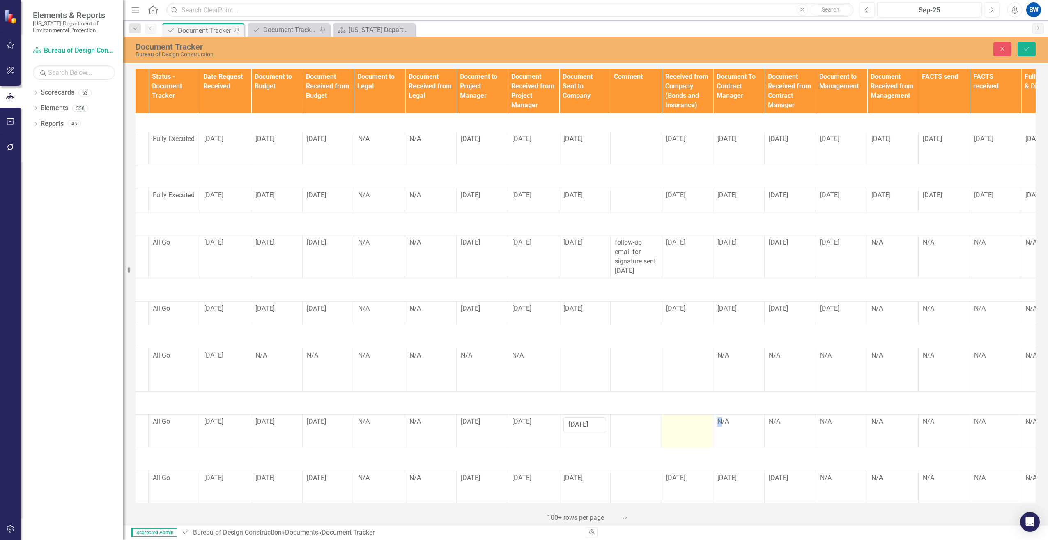
click at [676, 417] on div at bounding box center [687, 422] width 43 height 10
click at [676, 417] on input "text" at bounding box center [687, 424] width 43 height 15
type input "[DATE]"
click at [726, 417] on div "N/A" at bounding box center [738, 421] width 43 height 9
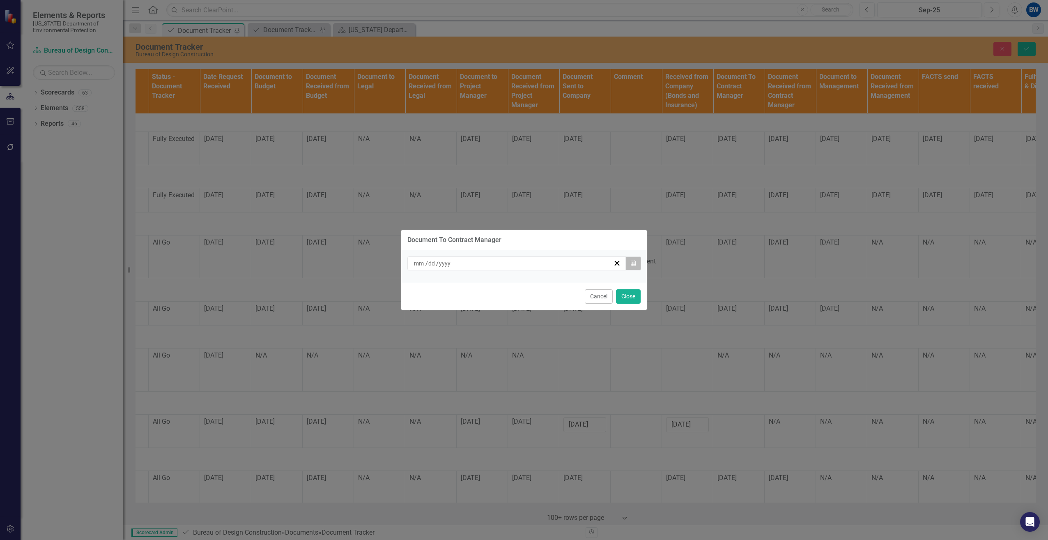
click at [633, 261] on icon "button" at bounding box center [633, 263] width 5 height 6
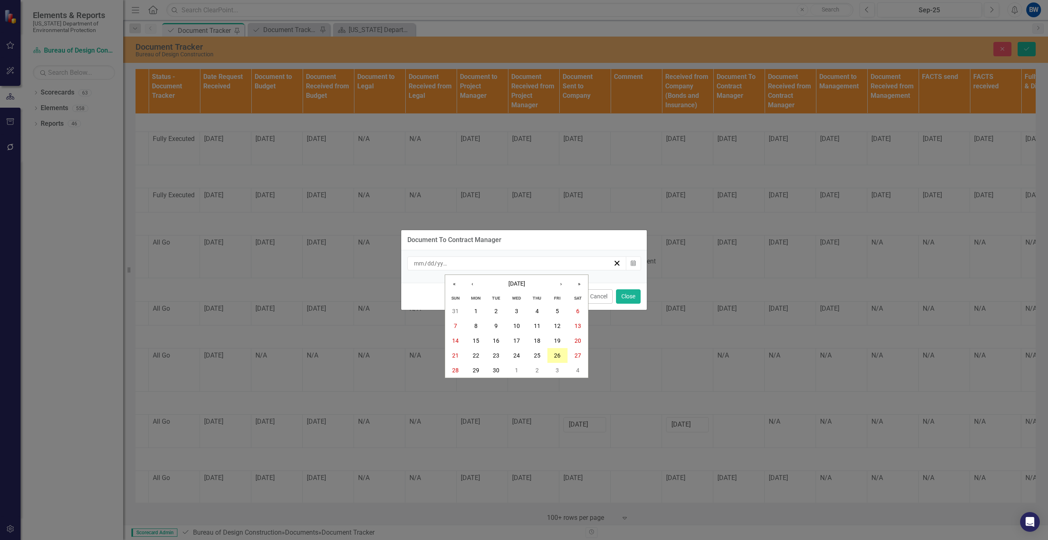
click at [556, 351] on button "26" at bounding box center [557, 355] width 21 height 15
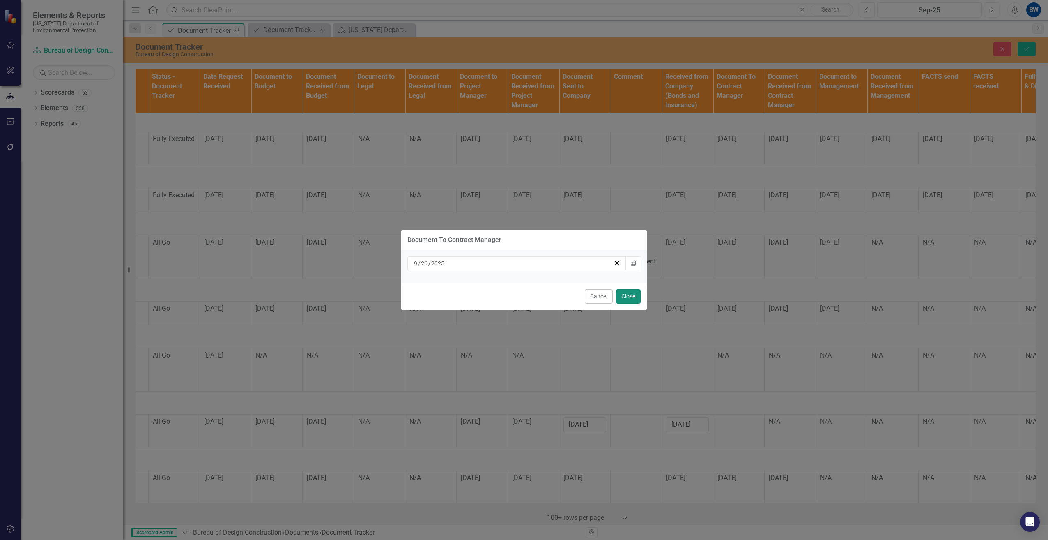
click at [629, 294] on button "Close" at bounding box center [628, 296] width 25 height 14
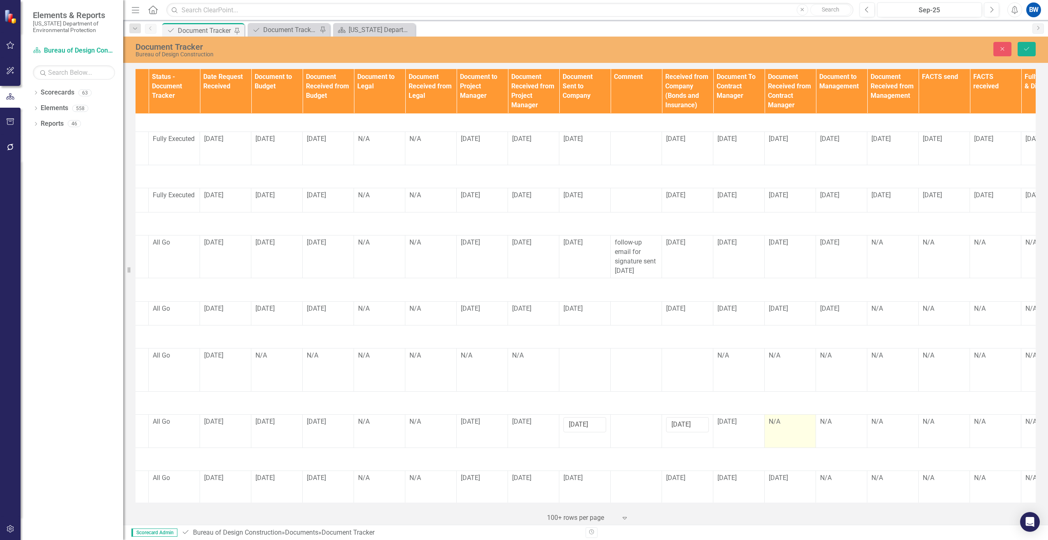
click at [788, 417] on div "N/A" at bounding box center [790, 421] width 43 height 9
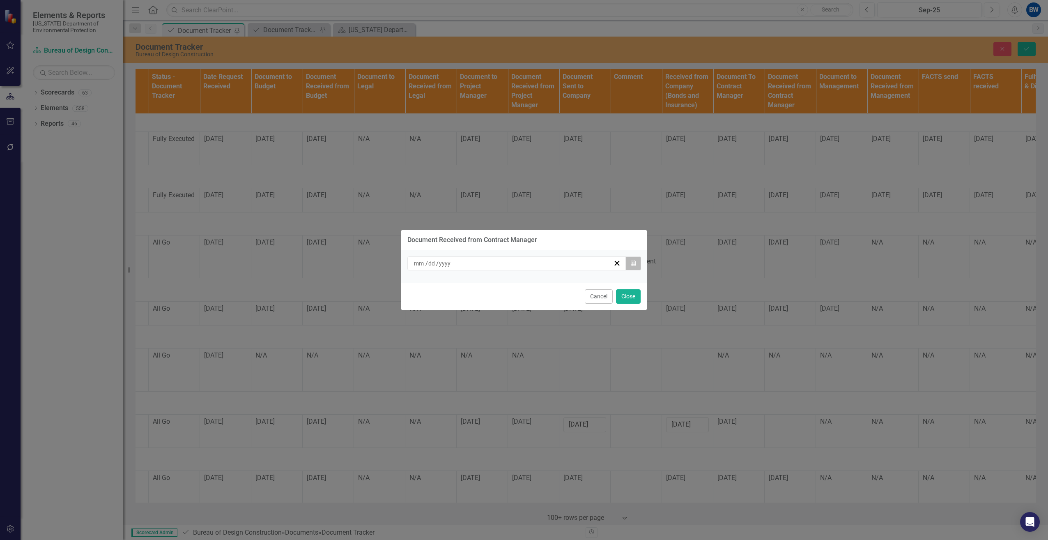
click at [635, 264] on icon "button" at bounding box center [633, 263] width 5 height 6
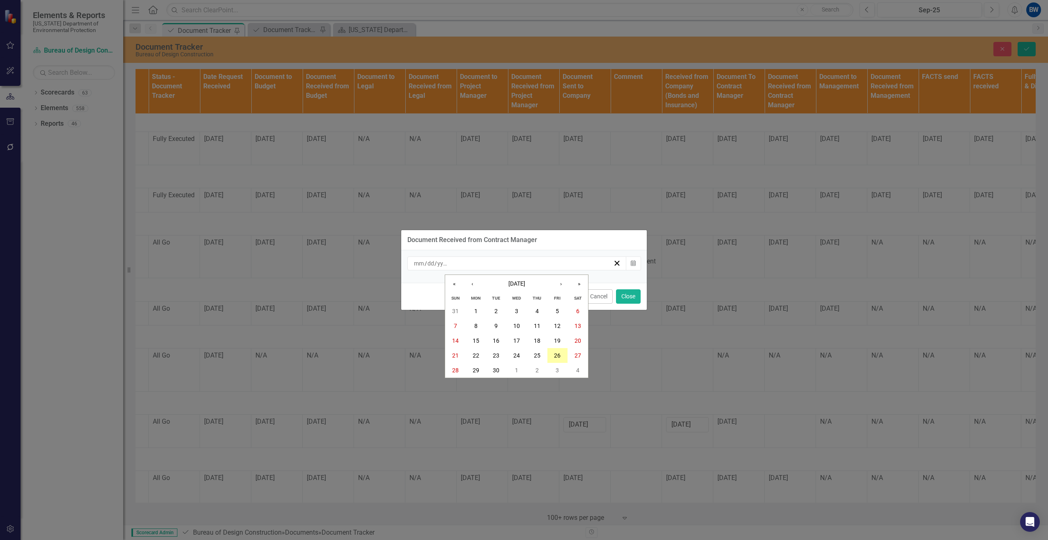
click at [560, 352] on abbr "26" at bounding box center [557, 355] width 7 height 7
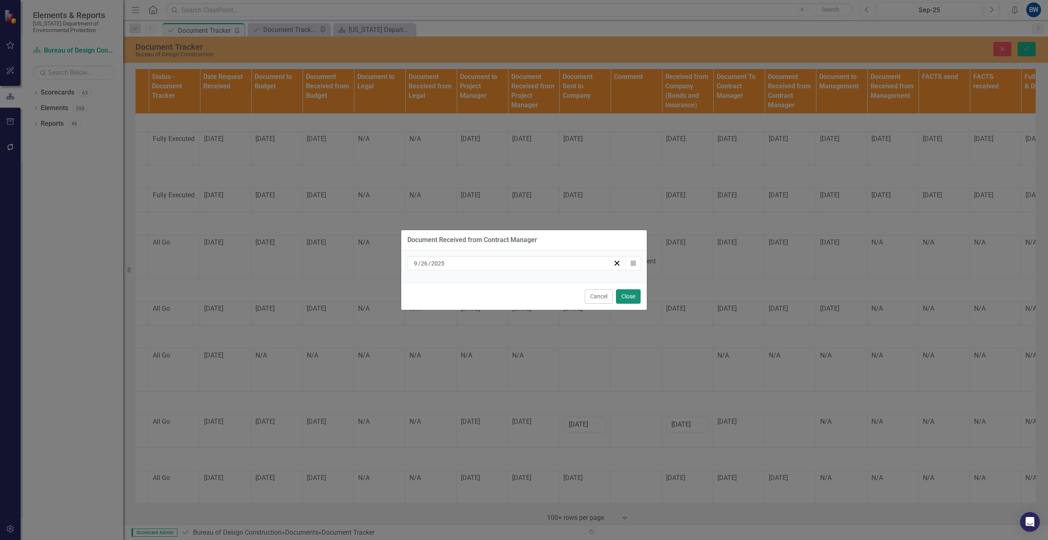
click at [630, 298] on button "Close" at bounding box center [628, 296] width 25 height 14
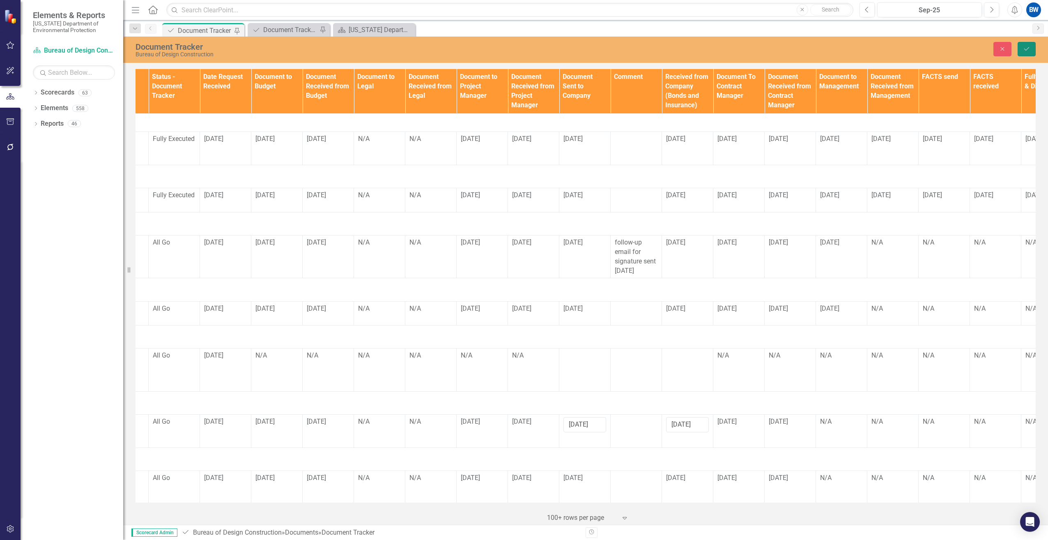
click at [1024, 47] on icon "Save" at bounding box center [1026, 49] width 7 height 6
